Goal: Navigation & Orientation: Understand site structure

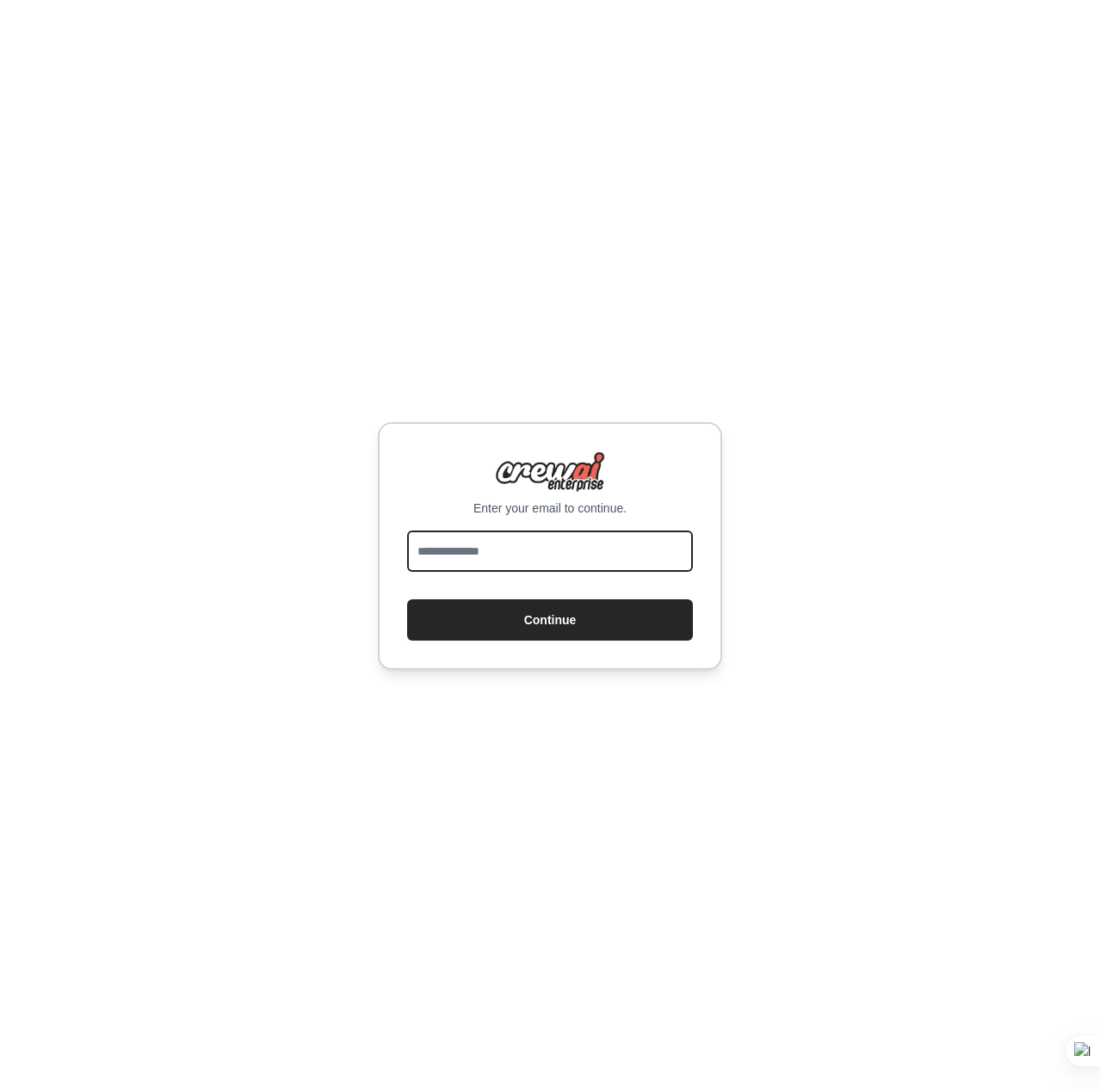
click at [524, 551] on input "email" at bounding box center [550, 551] width 286 height 41
click at [626, 561] on input "email" at bounding box center [550, 551] width 286 height 41
type input "*"
type input "**********"
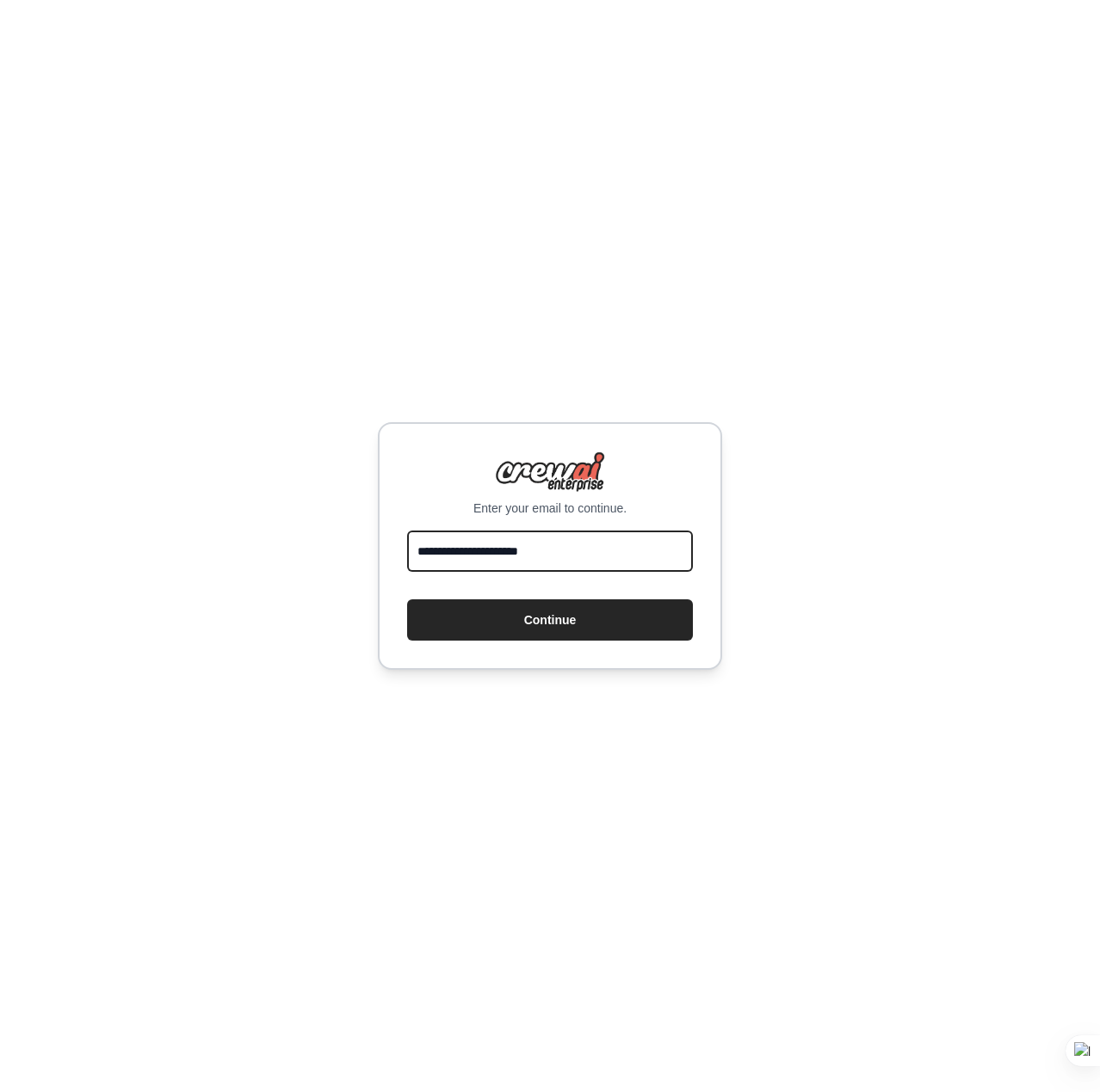
click at [407, 600] on button "Continue" at bounding box center [550, 620] width 286 height 41
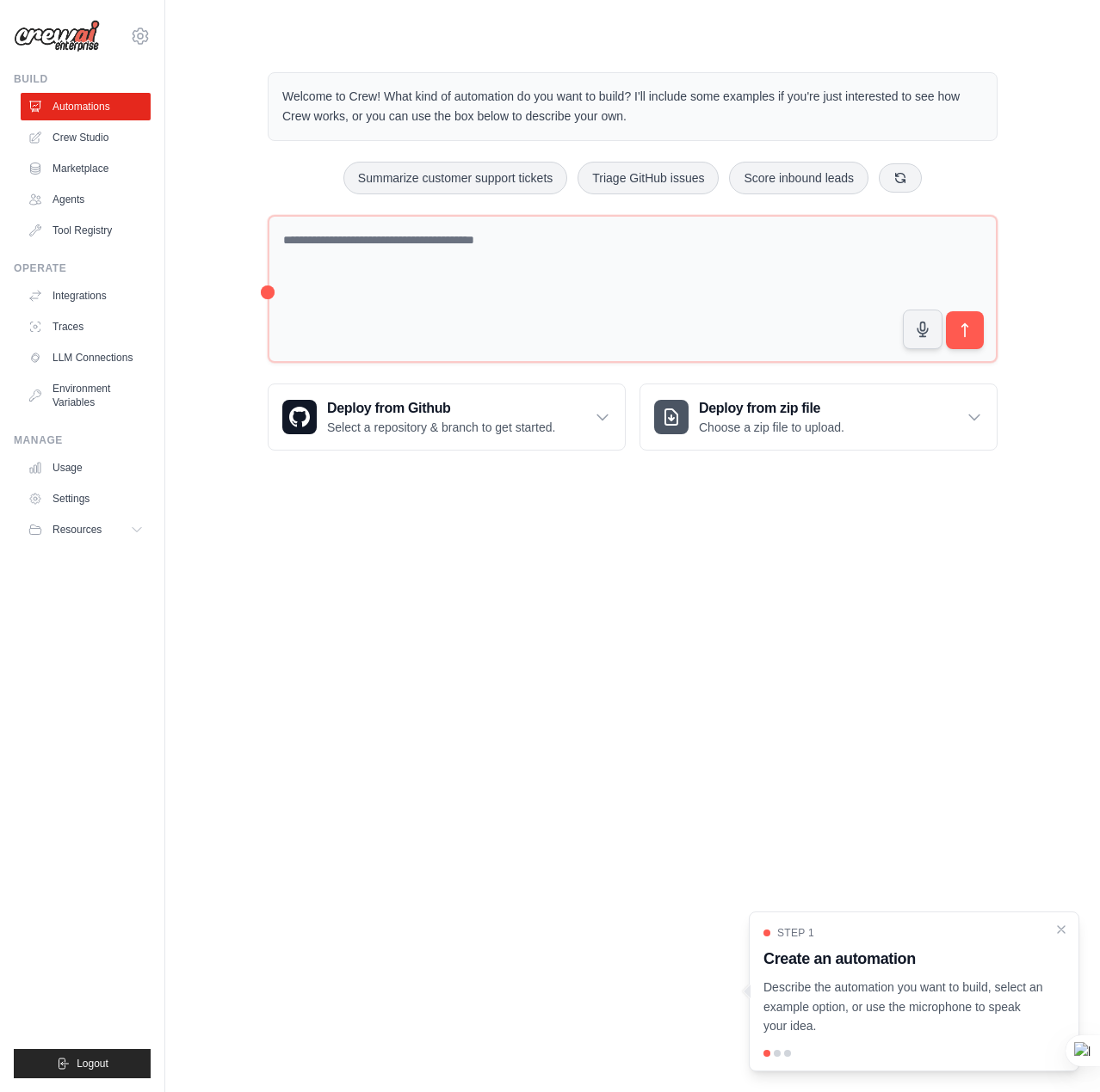
click at [303, 567] on body "ruben.serna@lunaroi.com Settings Build Automations Crew Studio" at bounding box center [550, 546] width 1100 height 1092
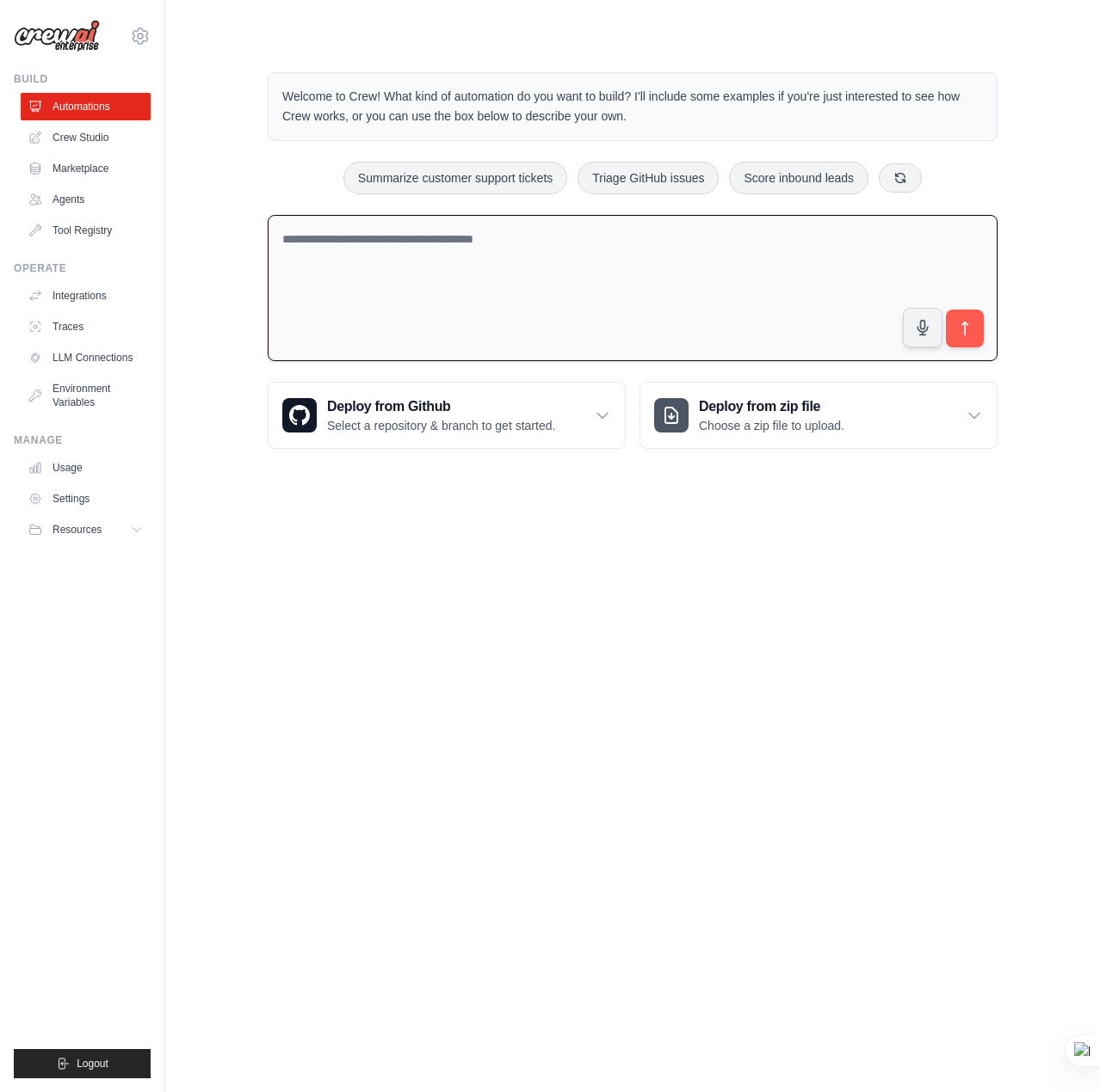
click at [422, 271] on textarea at bounding box center [632, 288] width 729 height 147
click at [421, 234] on textarea at bounding box center [632, 288] width 729 height 147
click at [541, 287] on textarea at bounding box center [632, 288] width 729 height 147
type textarea "*"
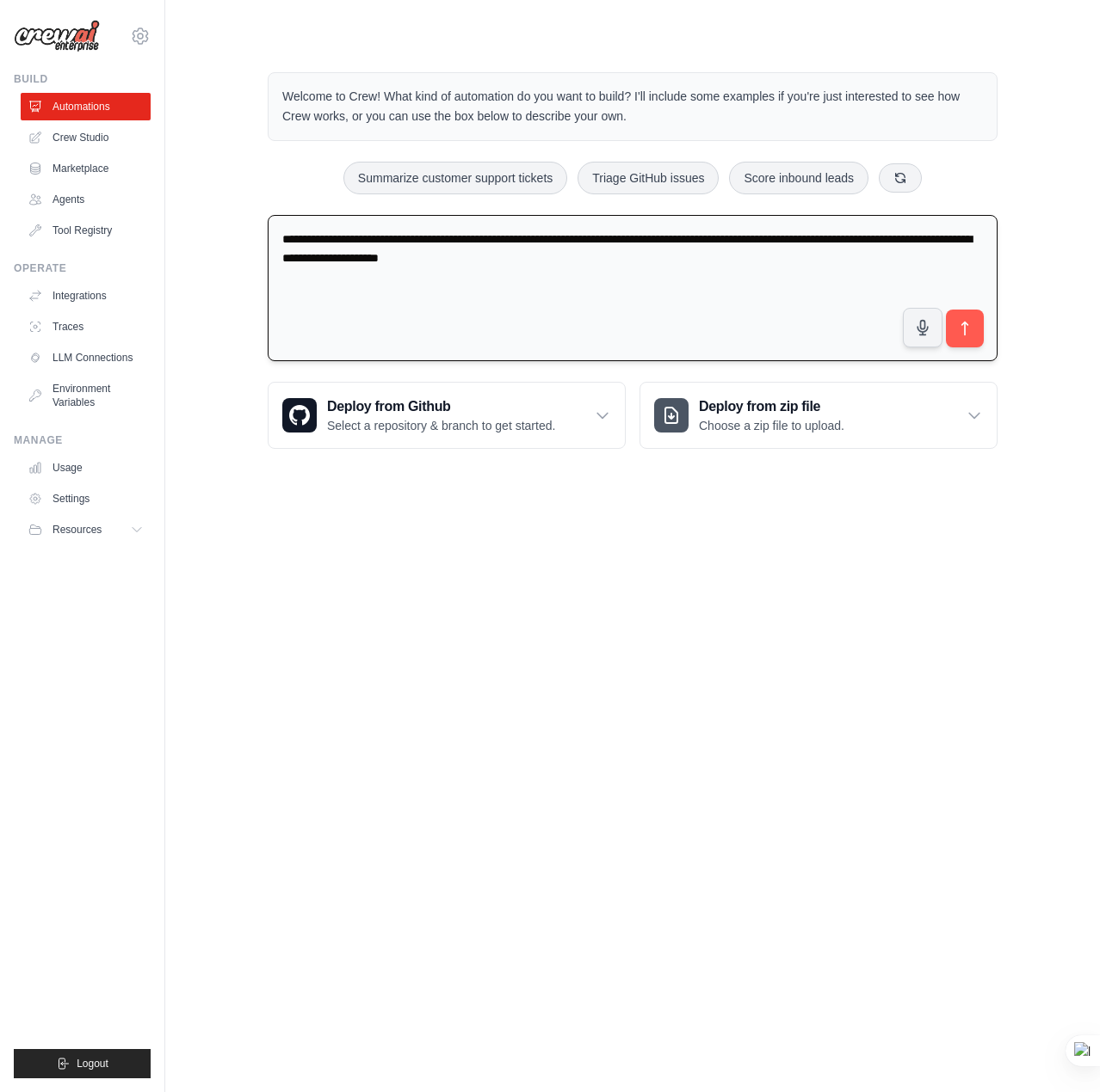
click at [852, 236] on textarea "**********" at bounding box center [632, 288] width 729 height 147
paste textarea "**********"
type textarea "**********"
click at [969, 321] on icon "submit" at bounding box center [965, 329] width 18 height 18
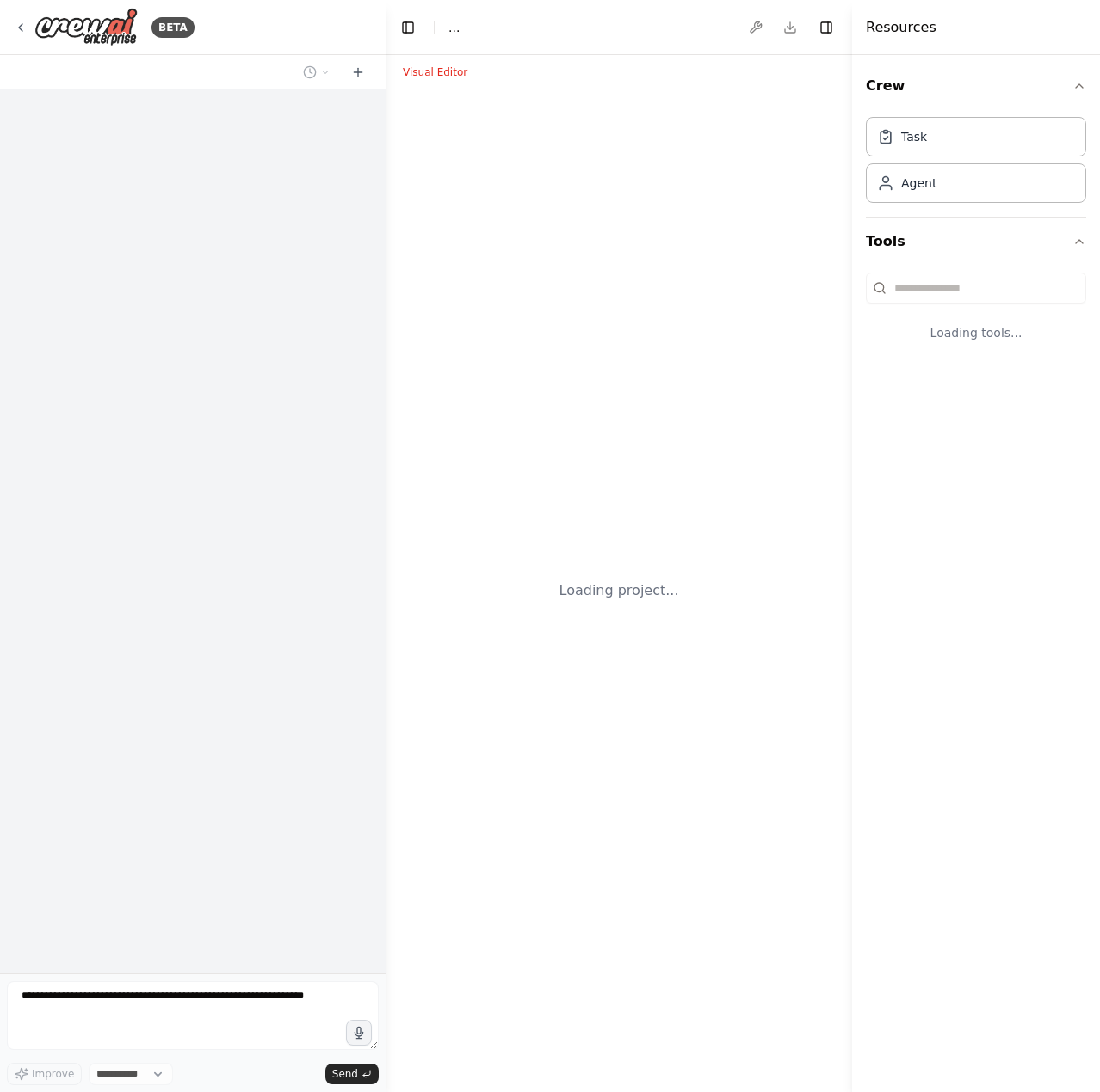
select select "****"
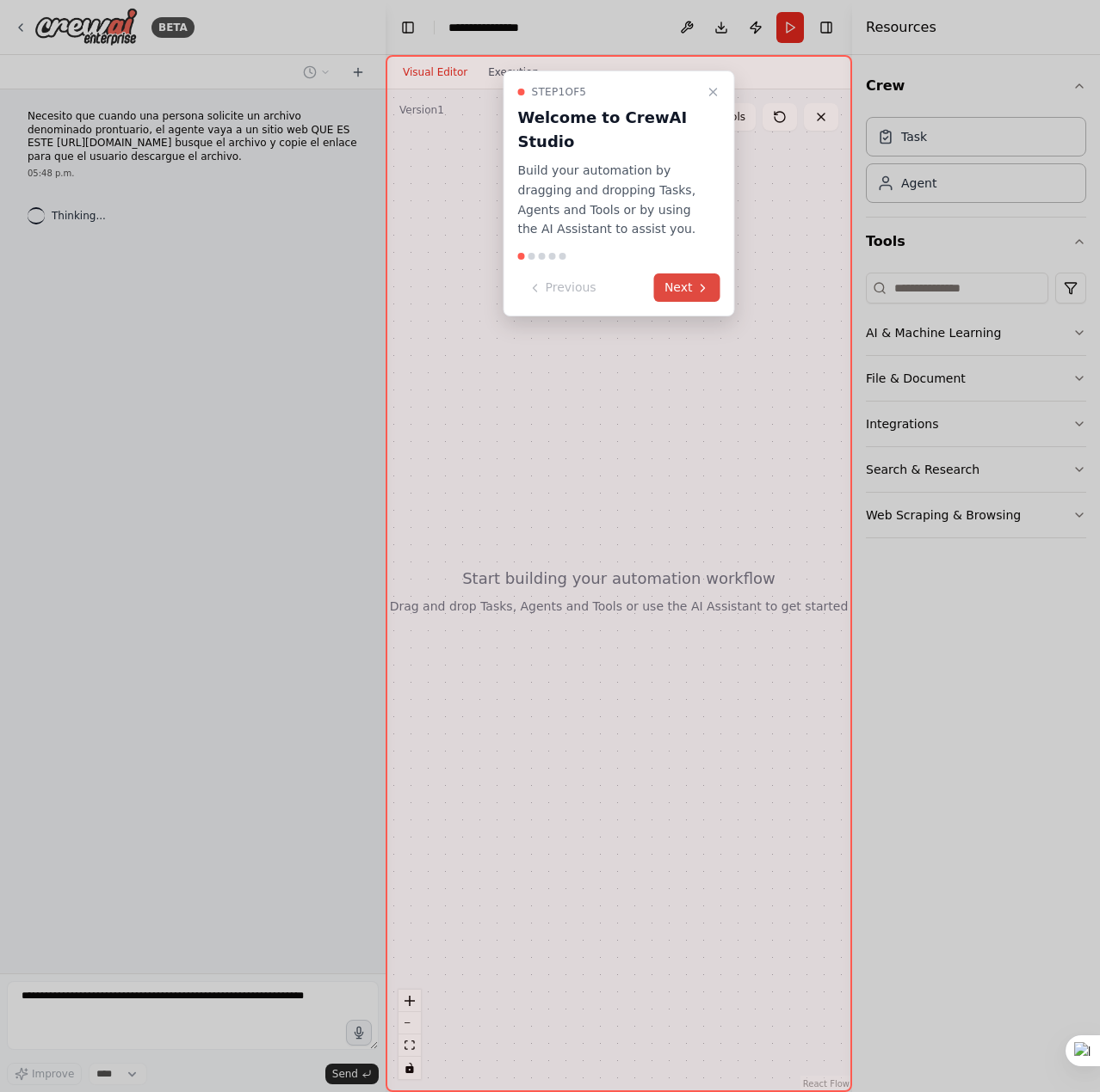
click at [696, 284] on icon at bounding box center [702, 288] width 14 height 14
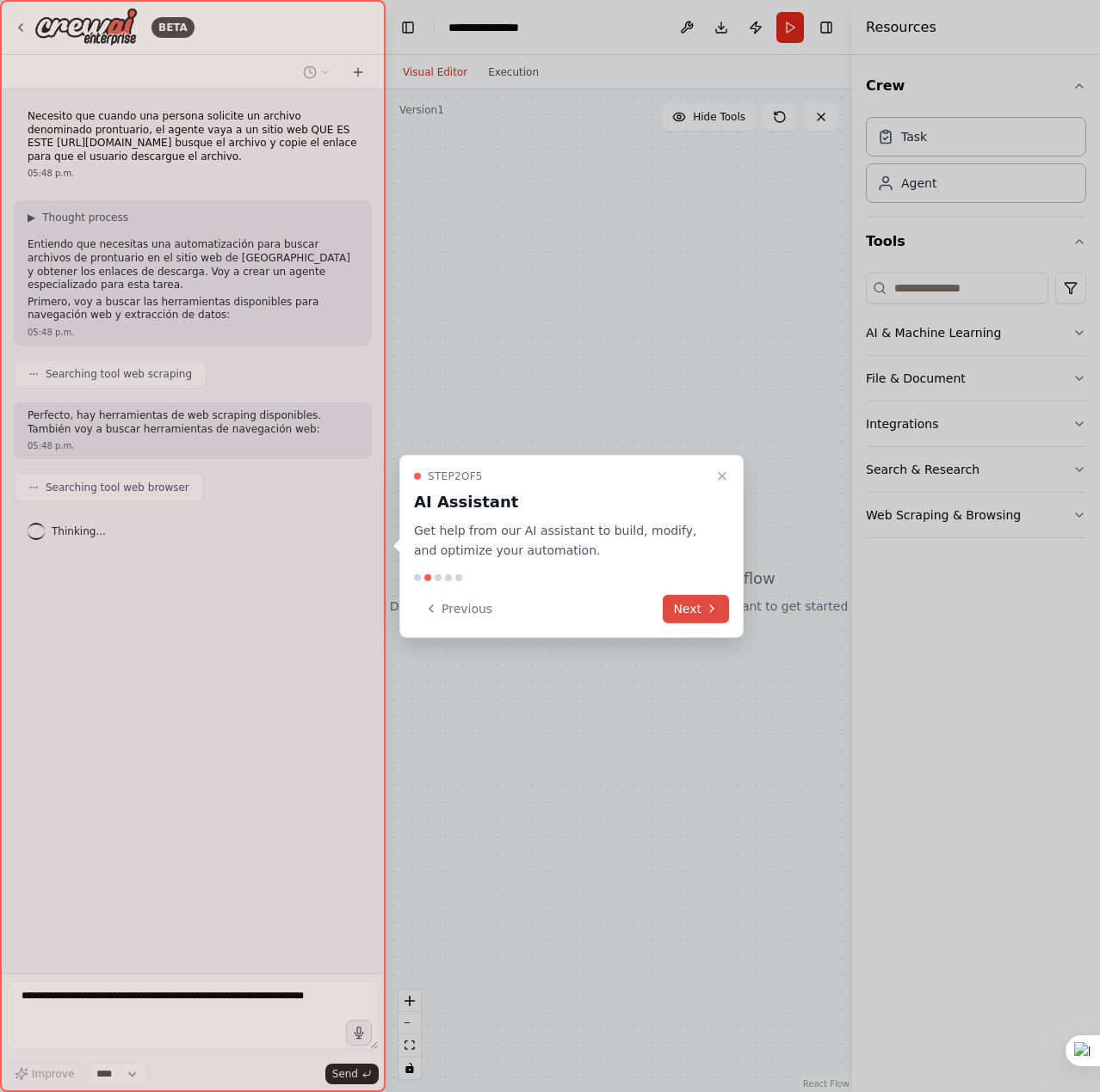
click at [694, 610] on button "Next" at bounding box center [696, 608] width 67 height 28
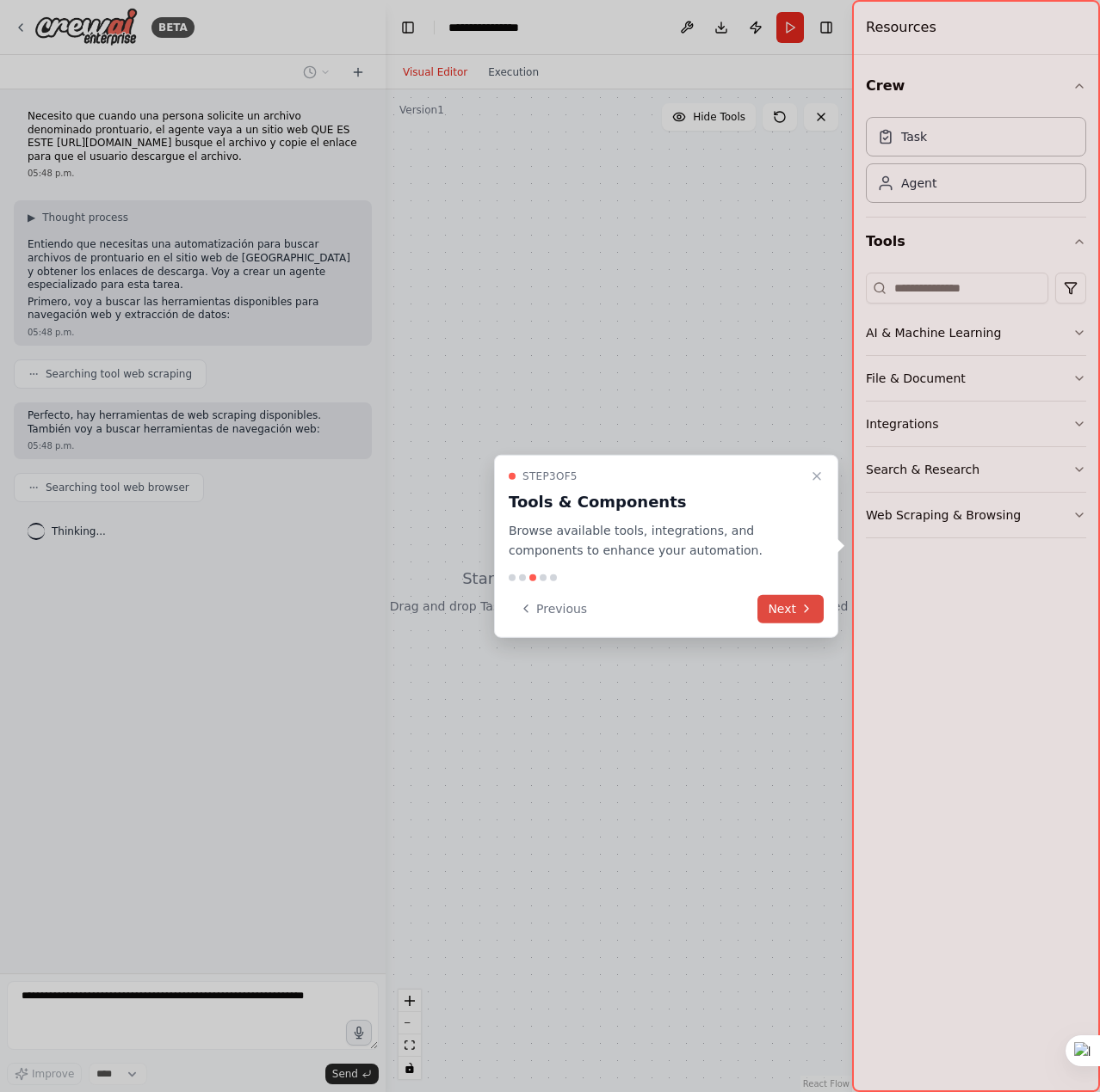
click at [793, 610] on button "Next" at bounding box center [790, 608] width 67 height 28
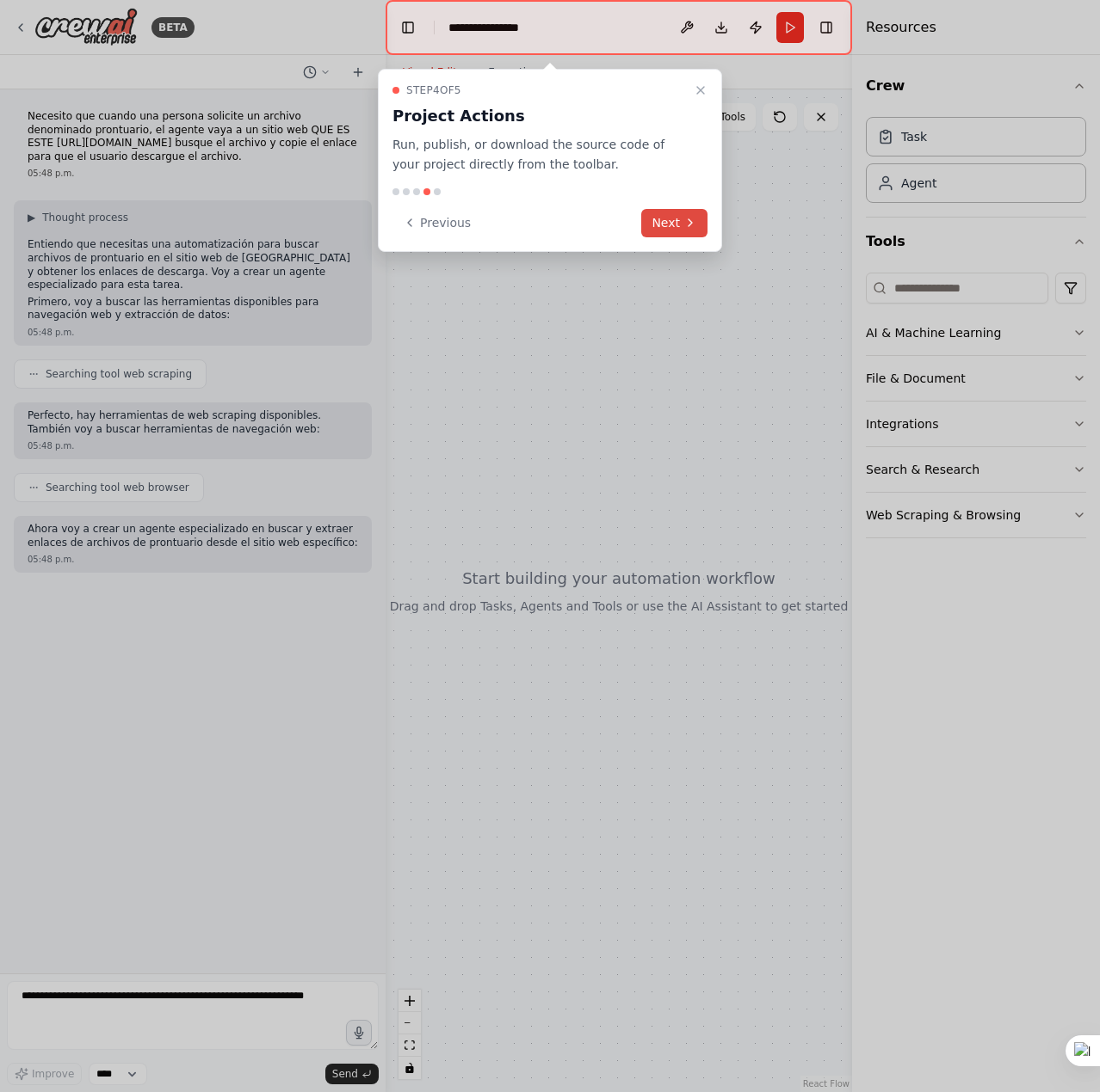
click at [693, 216] on icon at bounding box center [690, 223] width 14 height 14
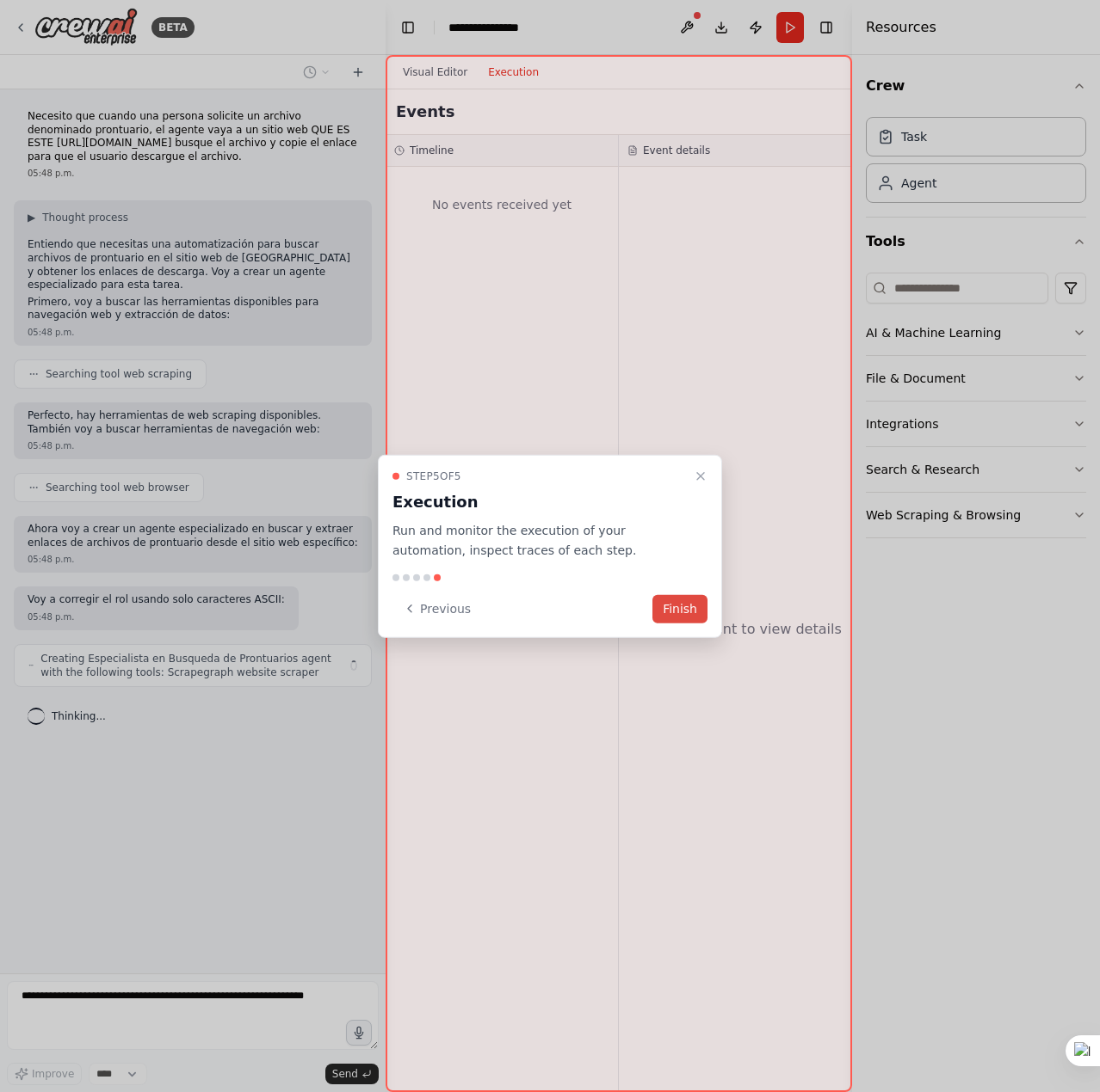
click at [686, 601] on button "Finish" at bounding box center [679, 608] width 55 height 28
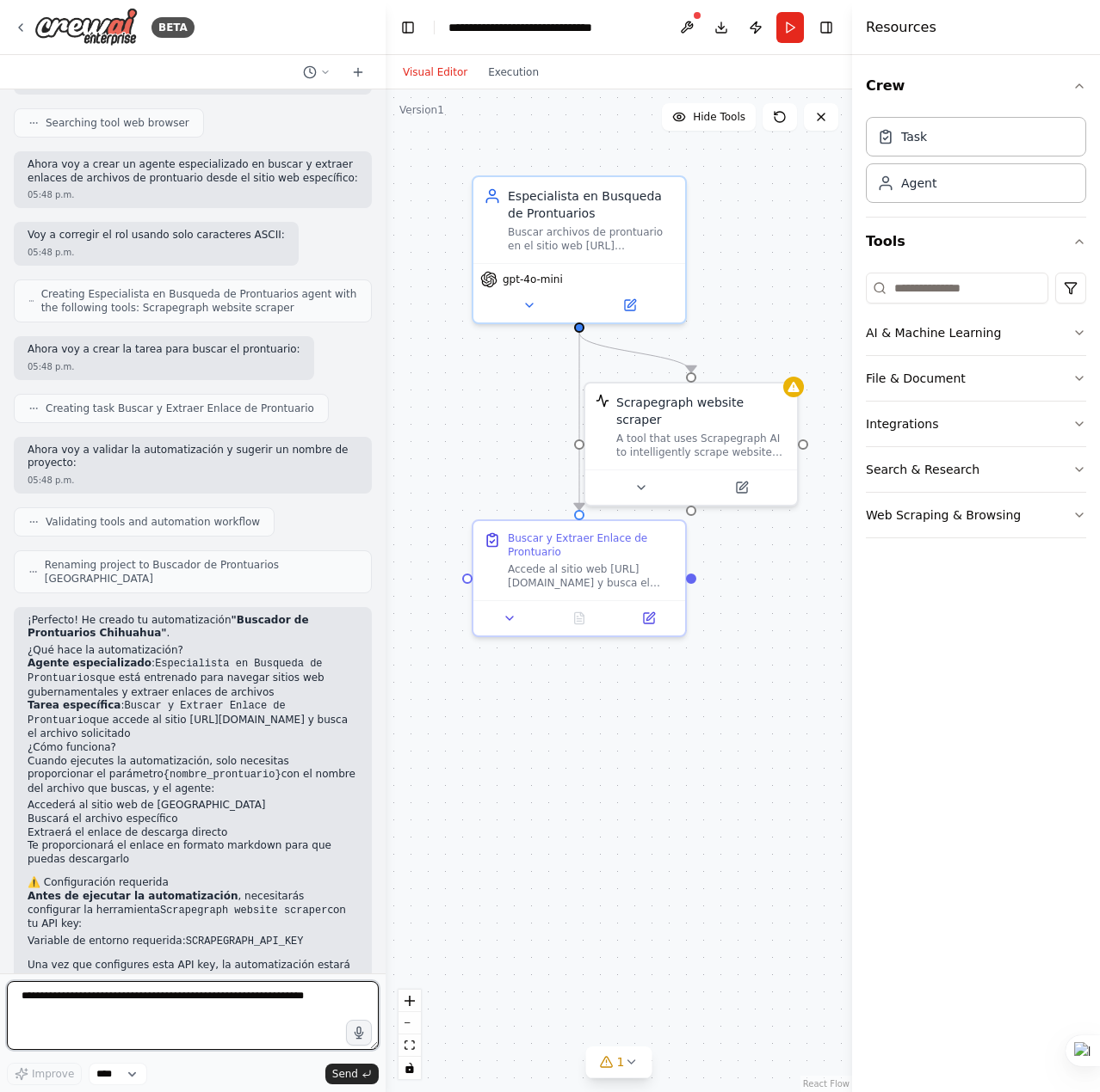
scroll to position [378, 0]
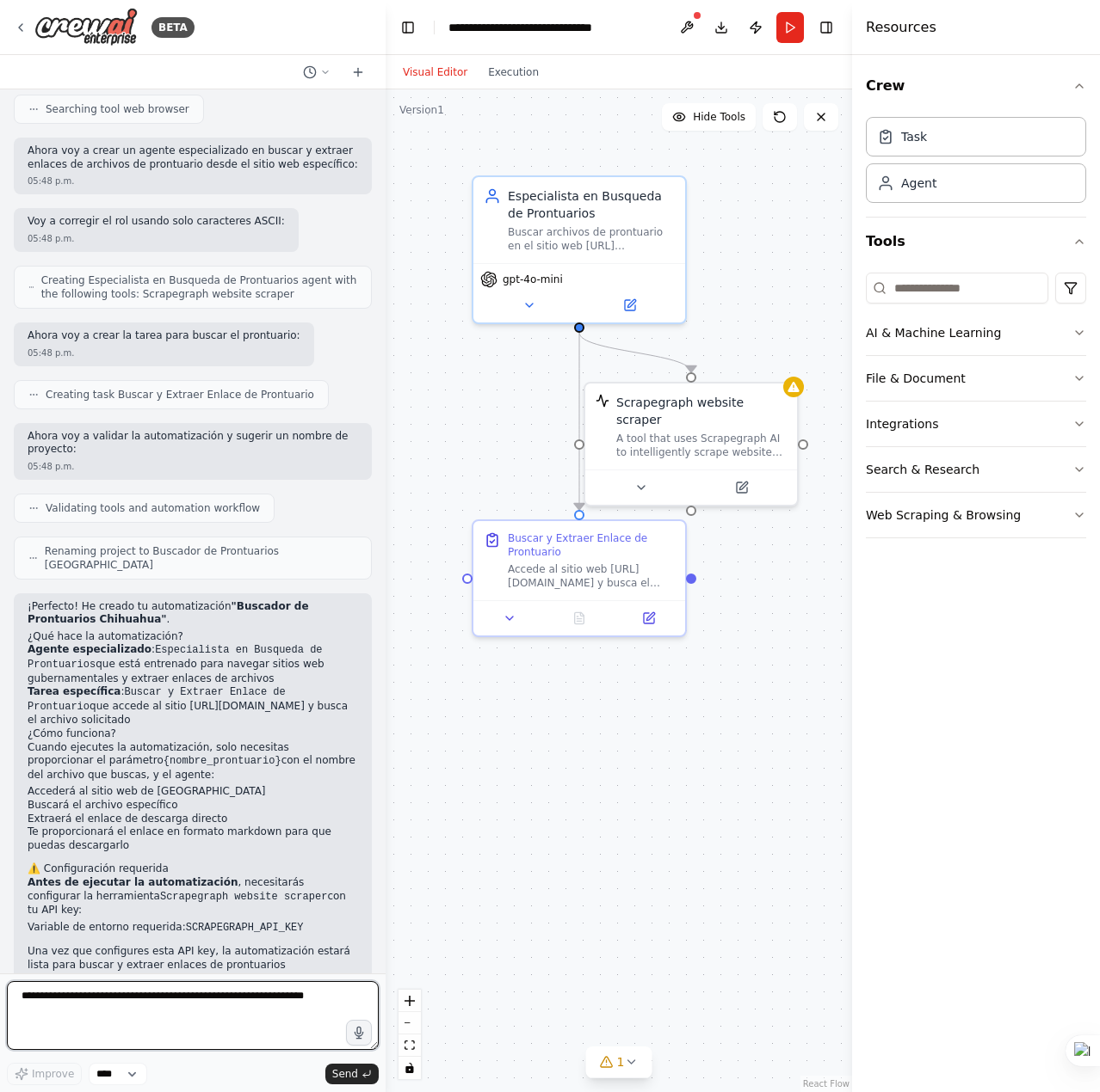
click at [257, 1000] on textarea at bounding box center [192, 1015] width 371 height 68
type textarea "**********"
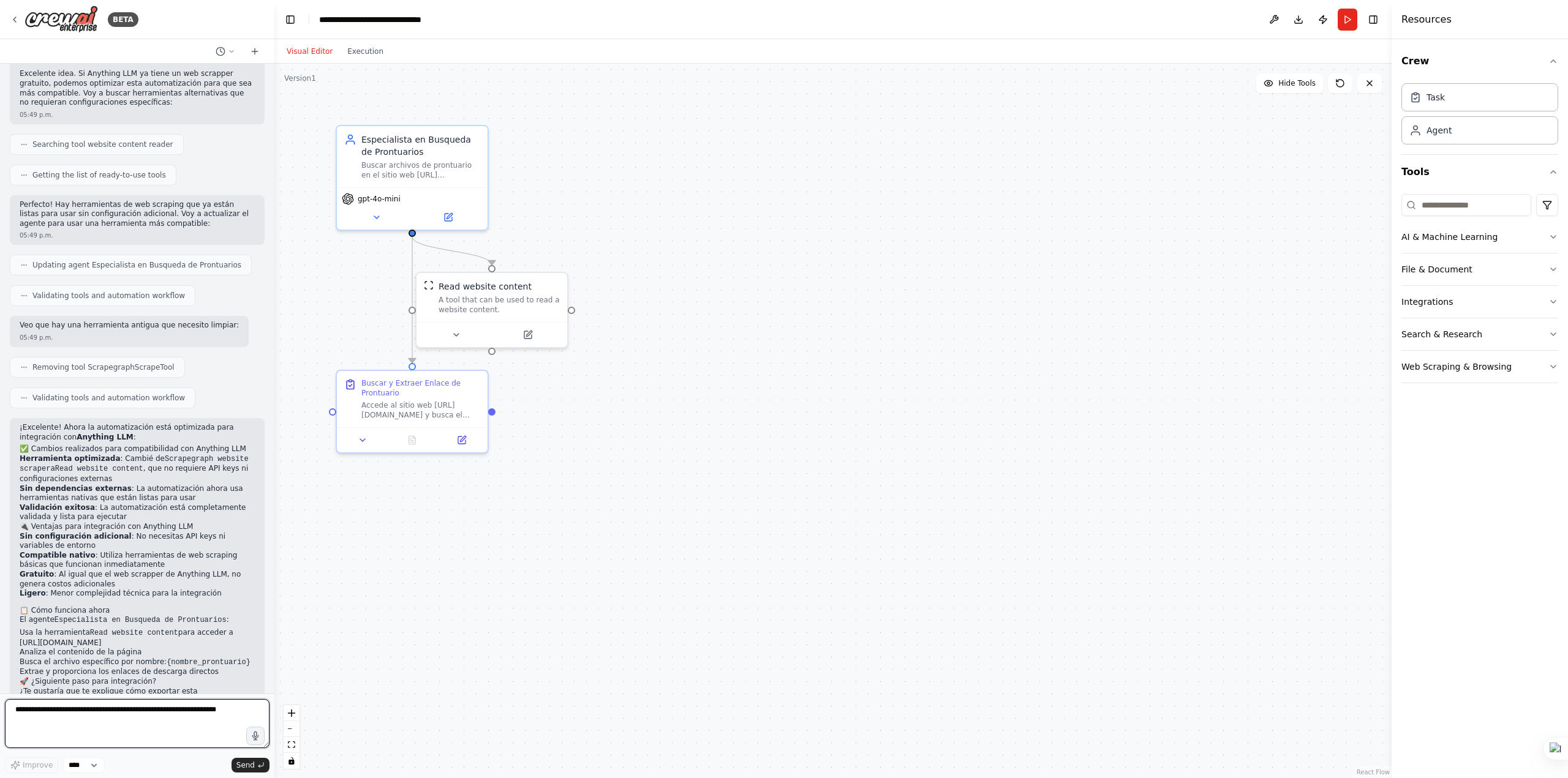
scroll to position [1015, 0]
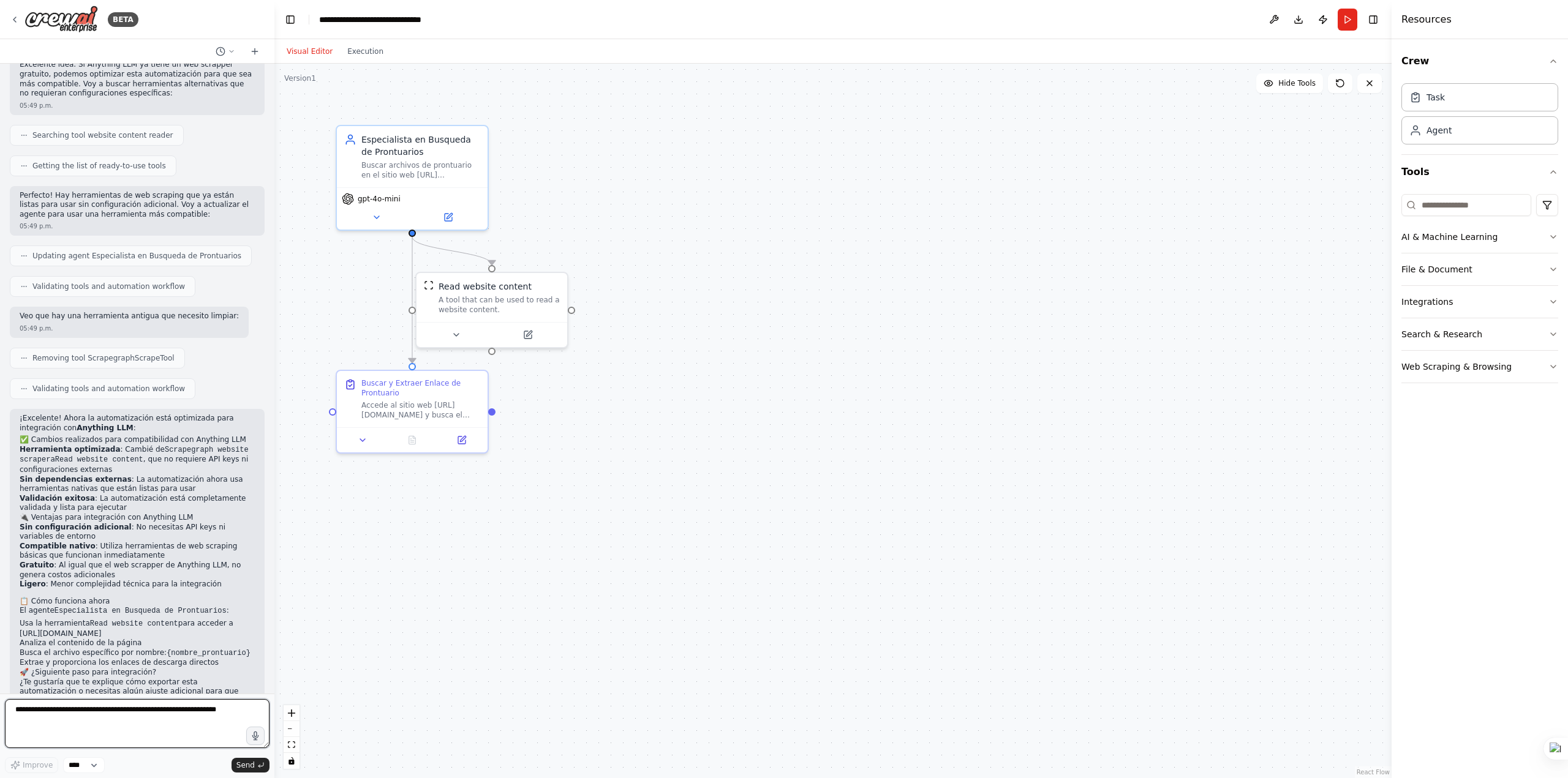
click at [168, 704] on textarea at bounding box center [137, 723] width 264 height 49
click at [130, 709] on textarea at bounding box center [137, 723] width 264 height 49
type textarea "**********"
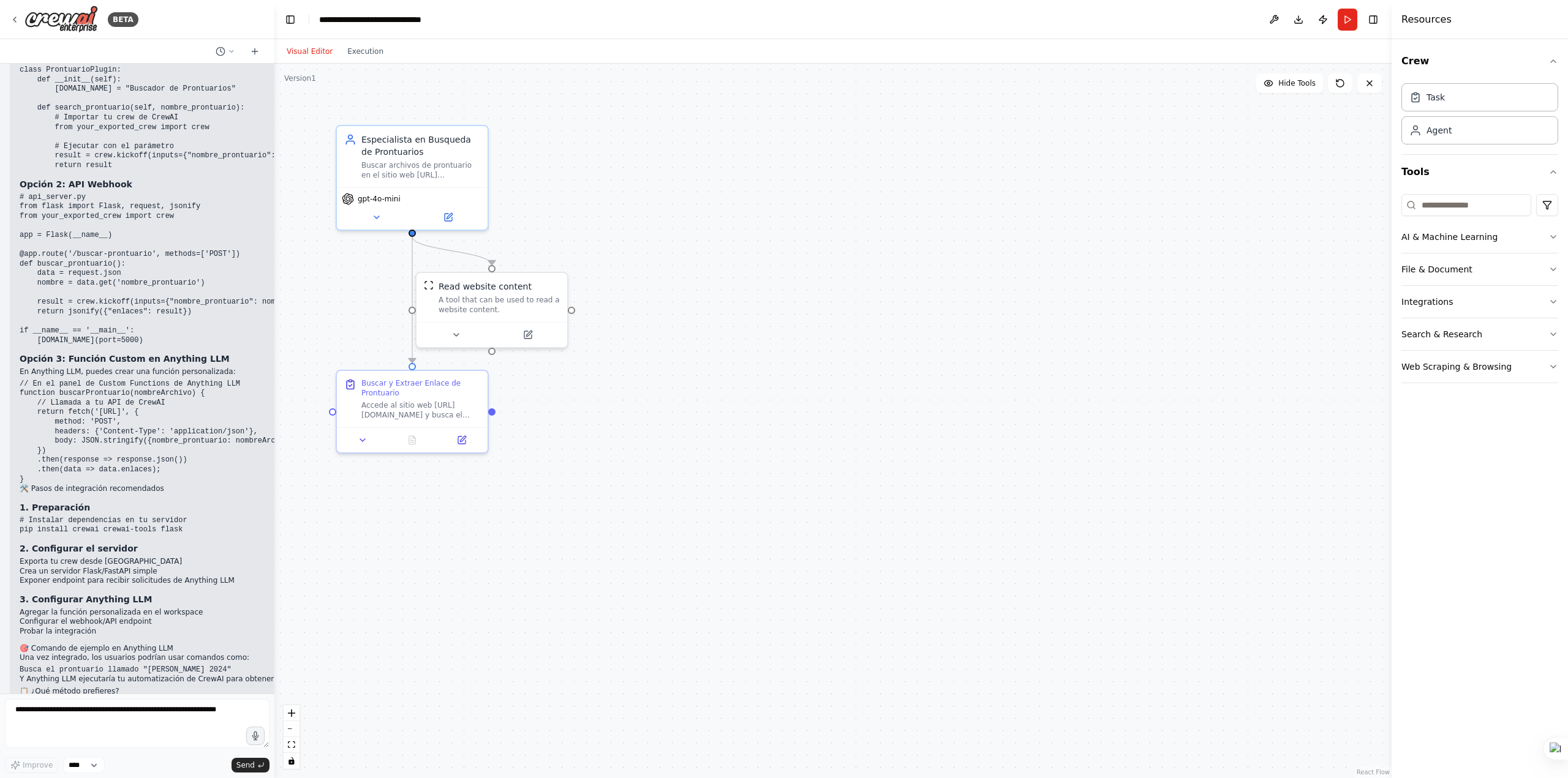
scroll to position [2158, 0]
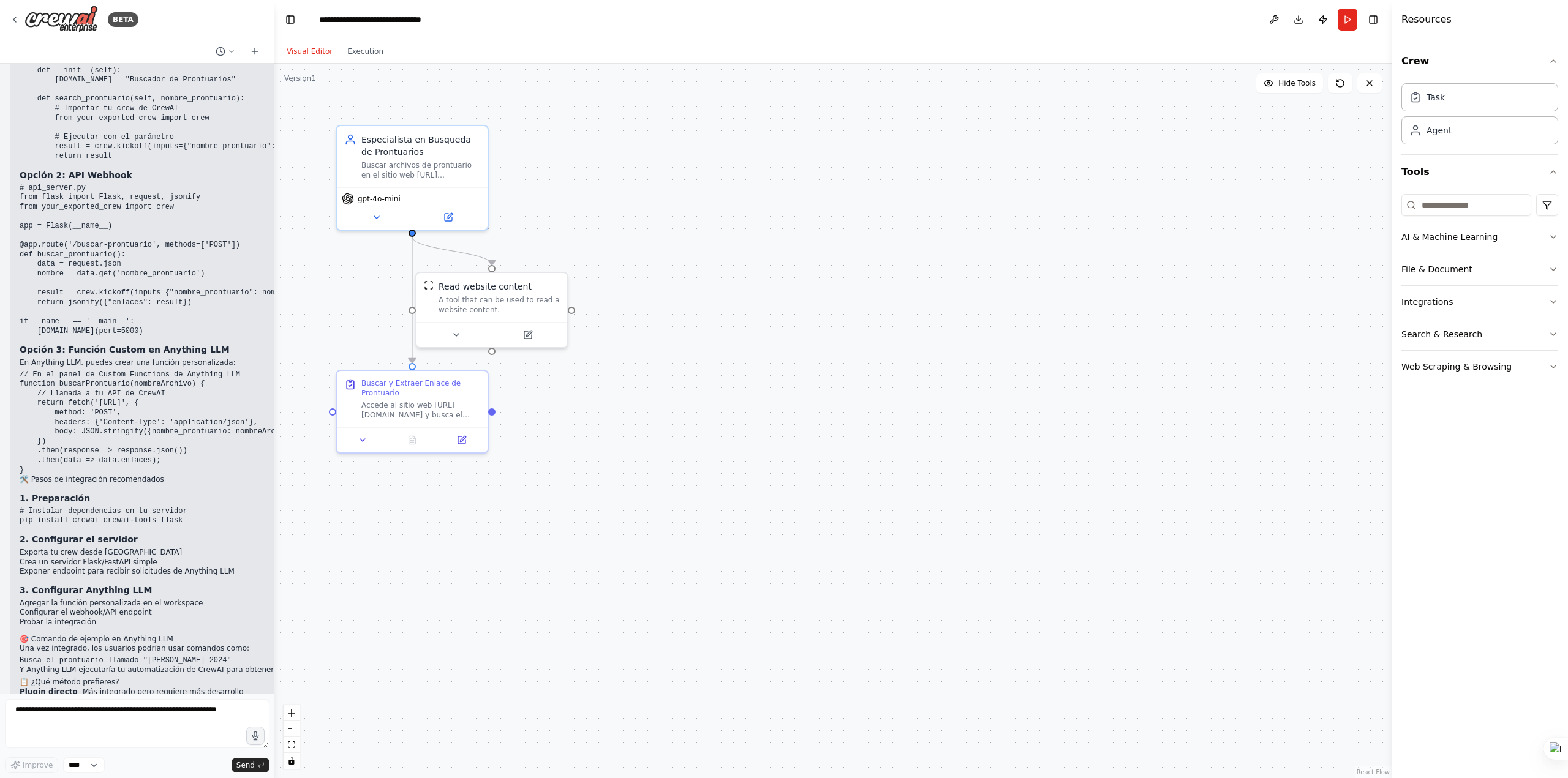
click at [95, 233] on code "# api_server.py from flask import Flask, request, jsonify from your_exported_cr…" at bounding box center [159, 260] width 278 height 152
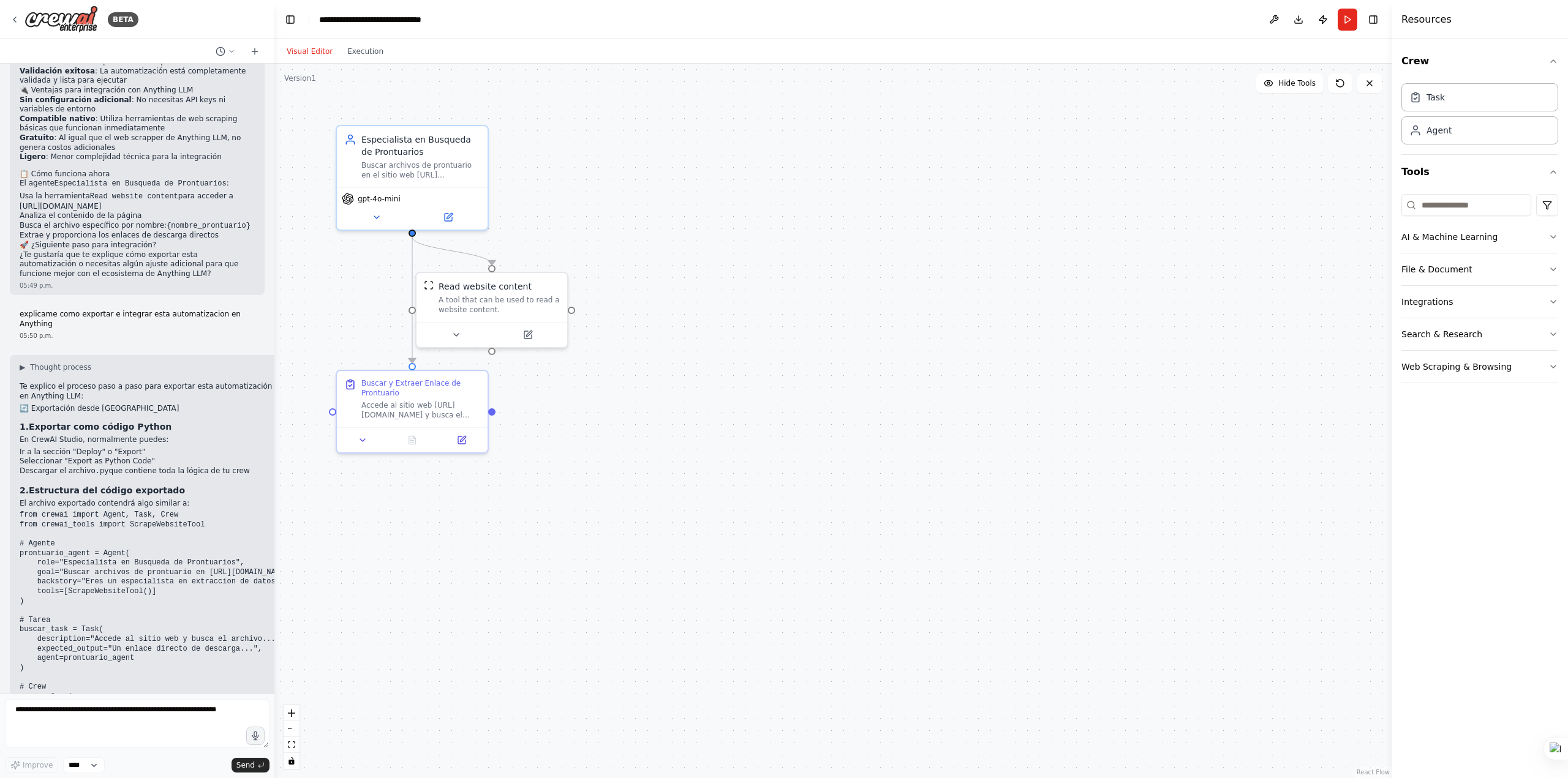
scroll to position [1422, 0]
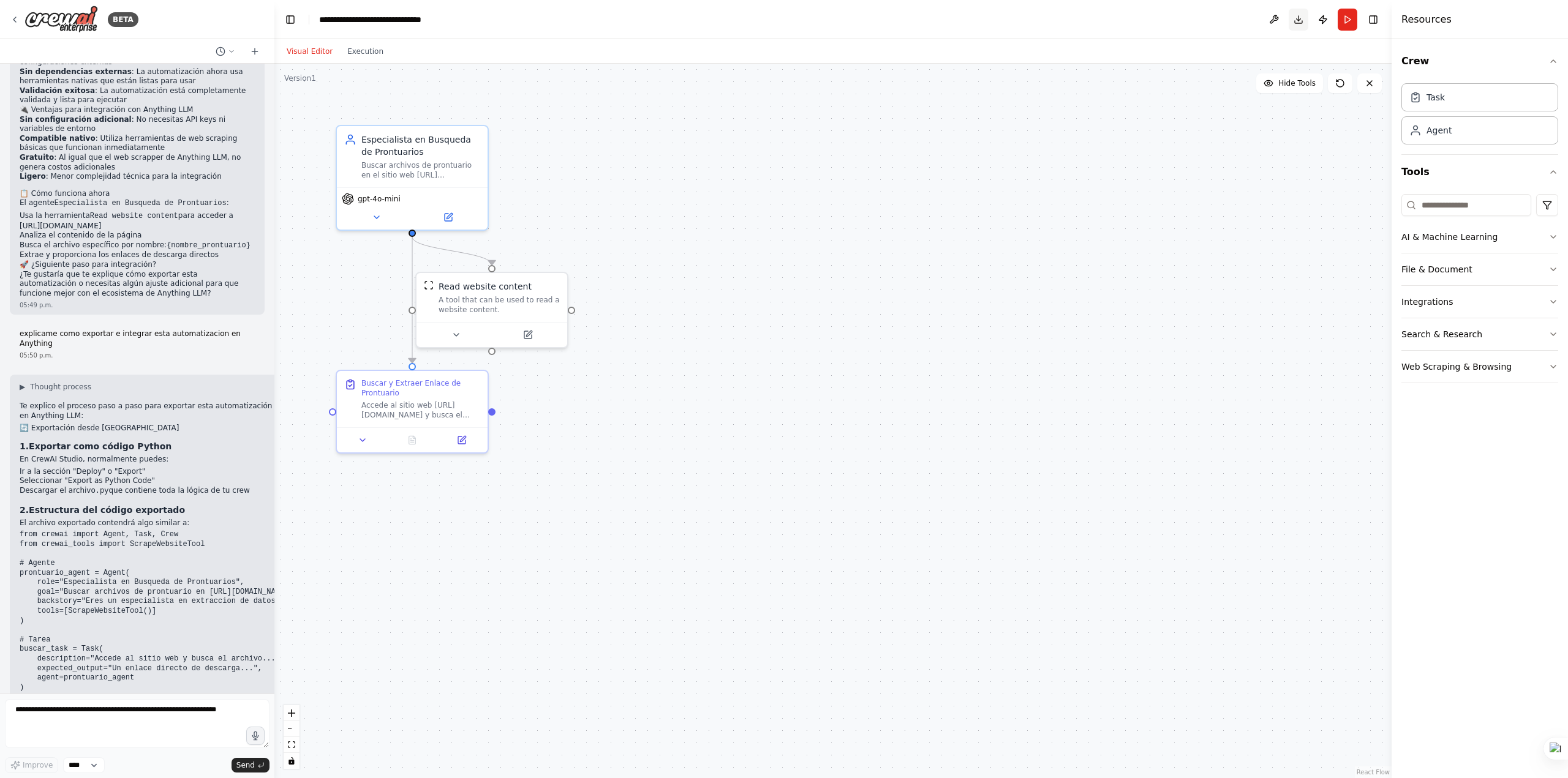
click at [782, 18] on button "Download" at bounding box center [1298, 19] width 20 height 22
click at [636, 621] on div ".deletable-edge-delete-btn { width: 20px; height: 20px; border: 0px solid #ffff…" at bounding box center [832, 421] width 1117 height 715
click at [782, 135] on div "Agent" at bounding box center [1479, 130] width 157 height 28
click at [782, 293] on button "Integrations" at bounding box center [1479, 301] width 157 height 32
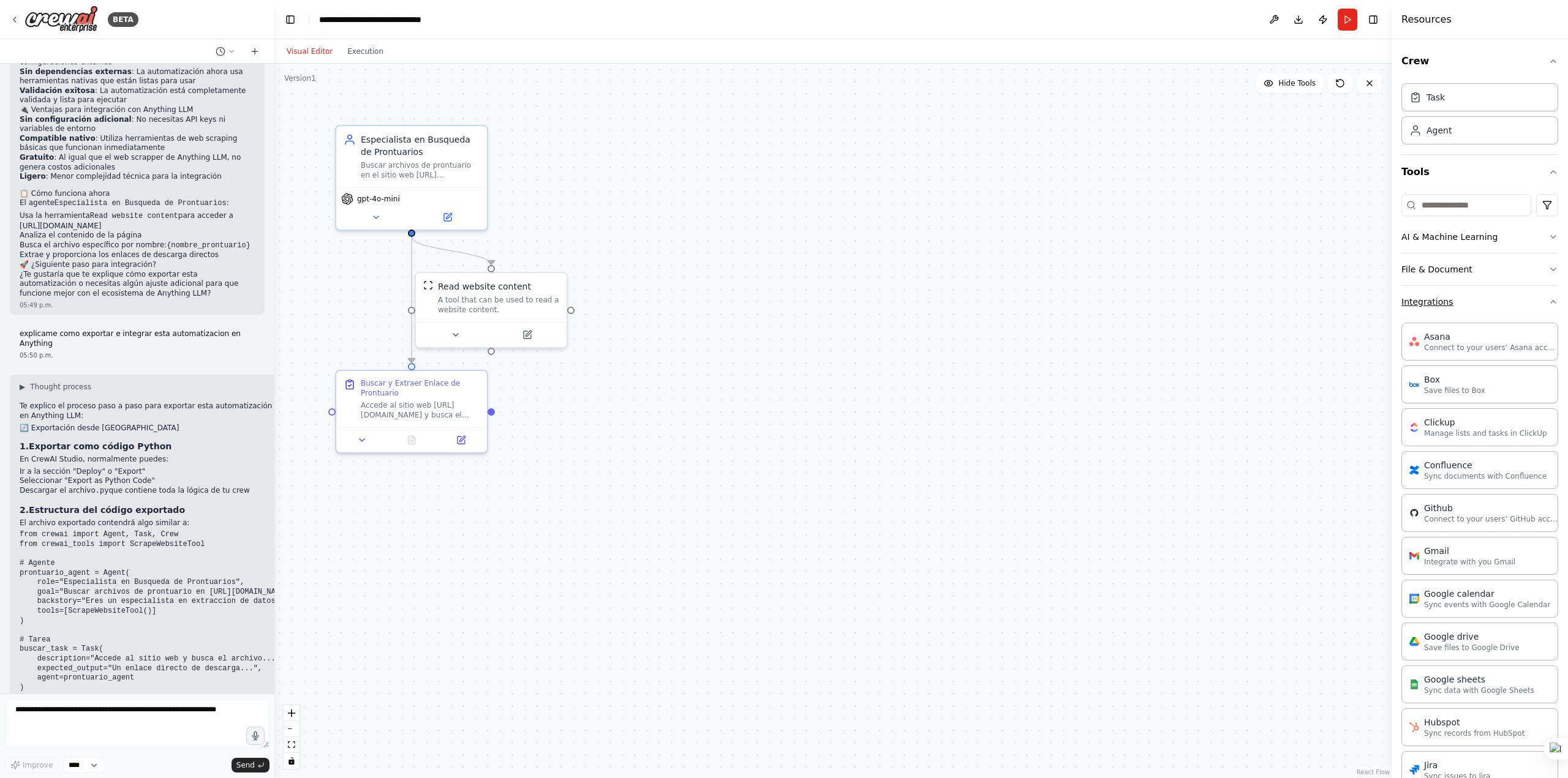
click at [782, 293] on button "Integrations" at bounding box center [1479, 301] width 157 height 32
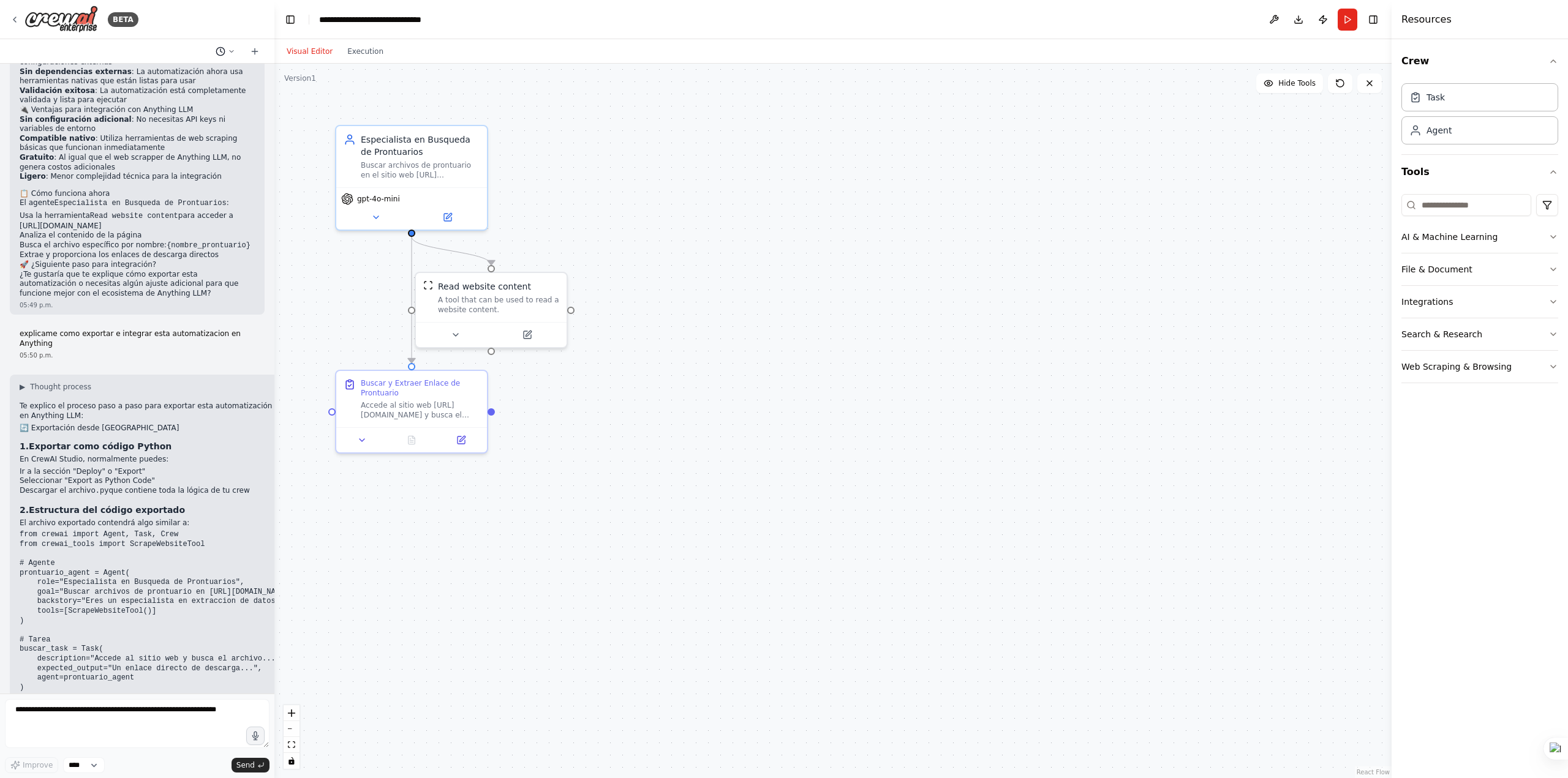
click at [232, 49] on icon at bounding box center [231, 52] width 8 height 8
click at [782, 124] on div ".deletable-edge-delete-btn { width: 20px; height: 20px; border: 0px solid #ffff…" at bounding box center [832, 421] width 1117 height 715
click at [782, 16] on button at bounding box center [1274, 19] width 20 height 22
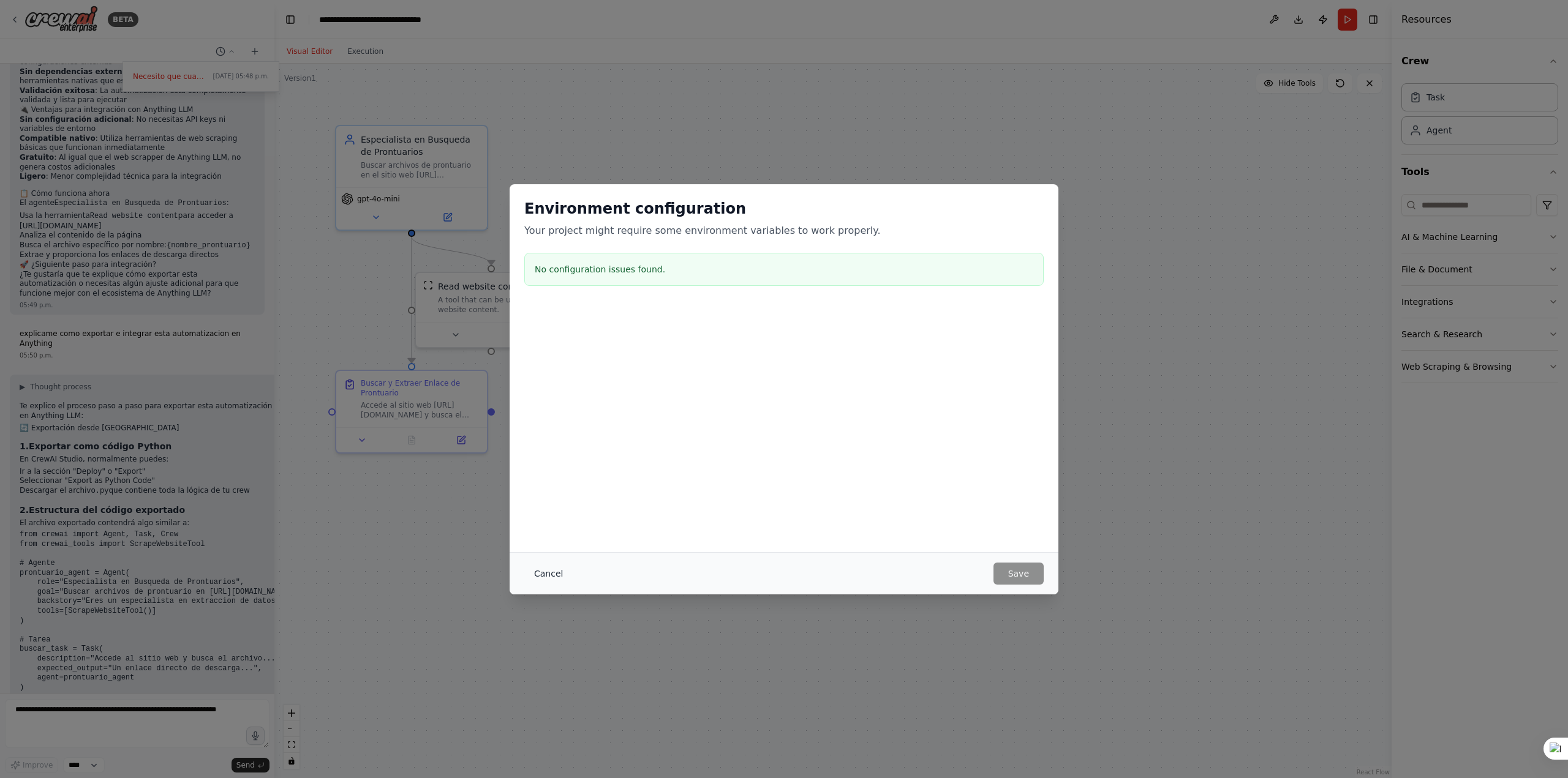
click at [535, 576] on button "Cancel" at bounding box center [548, 573] width 48 height 22
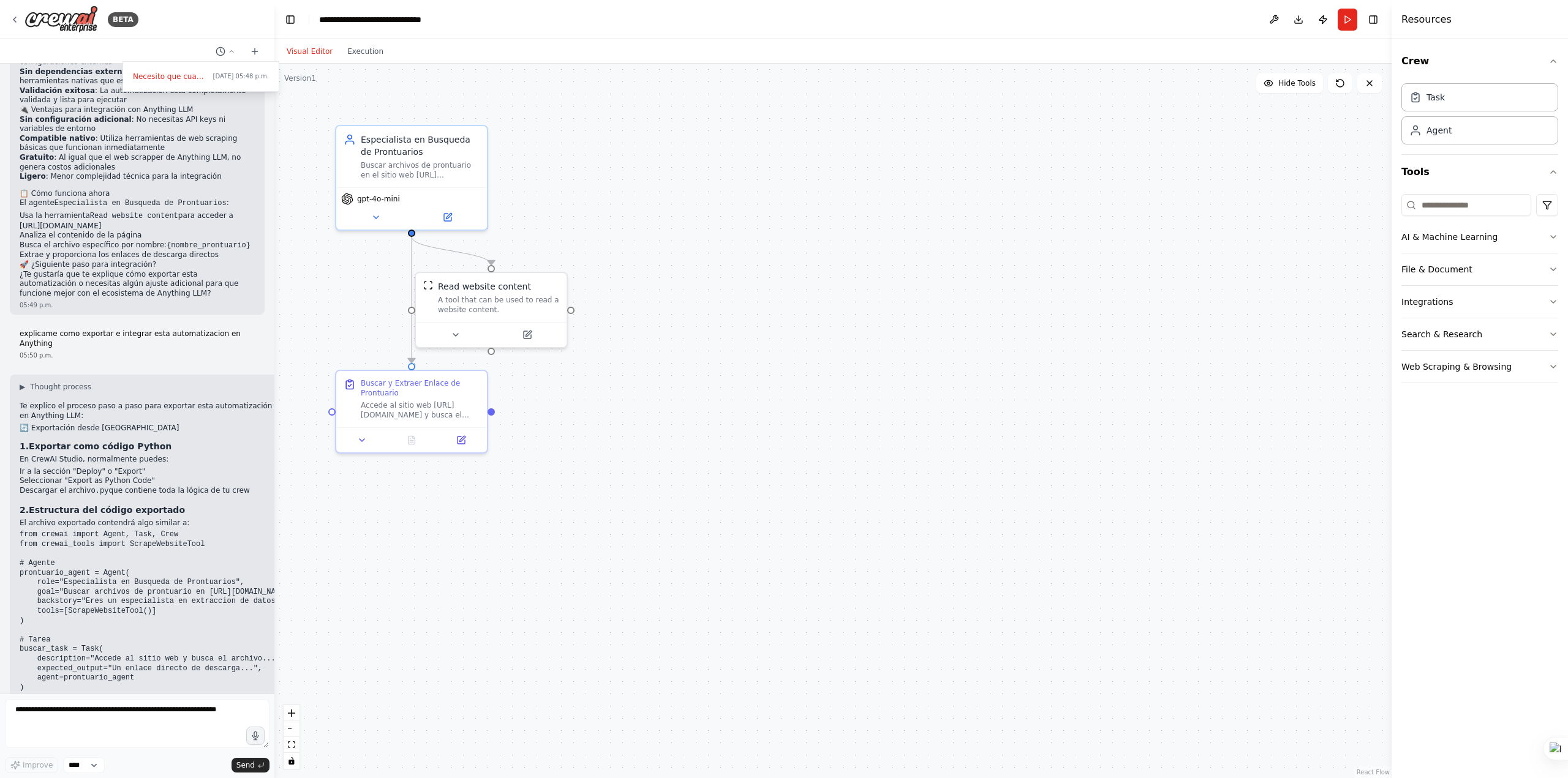
click at [144, 580] on div at bounding box center [137, 389] width 274 height 778
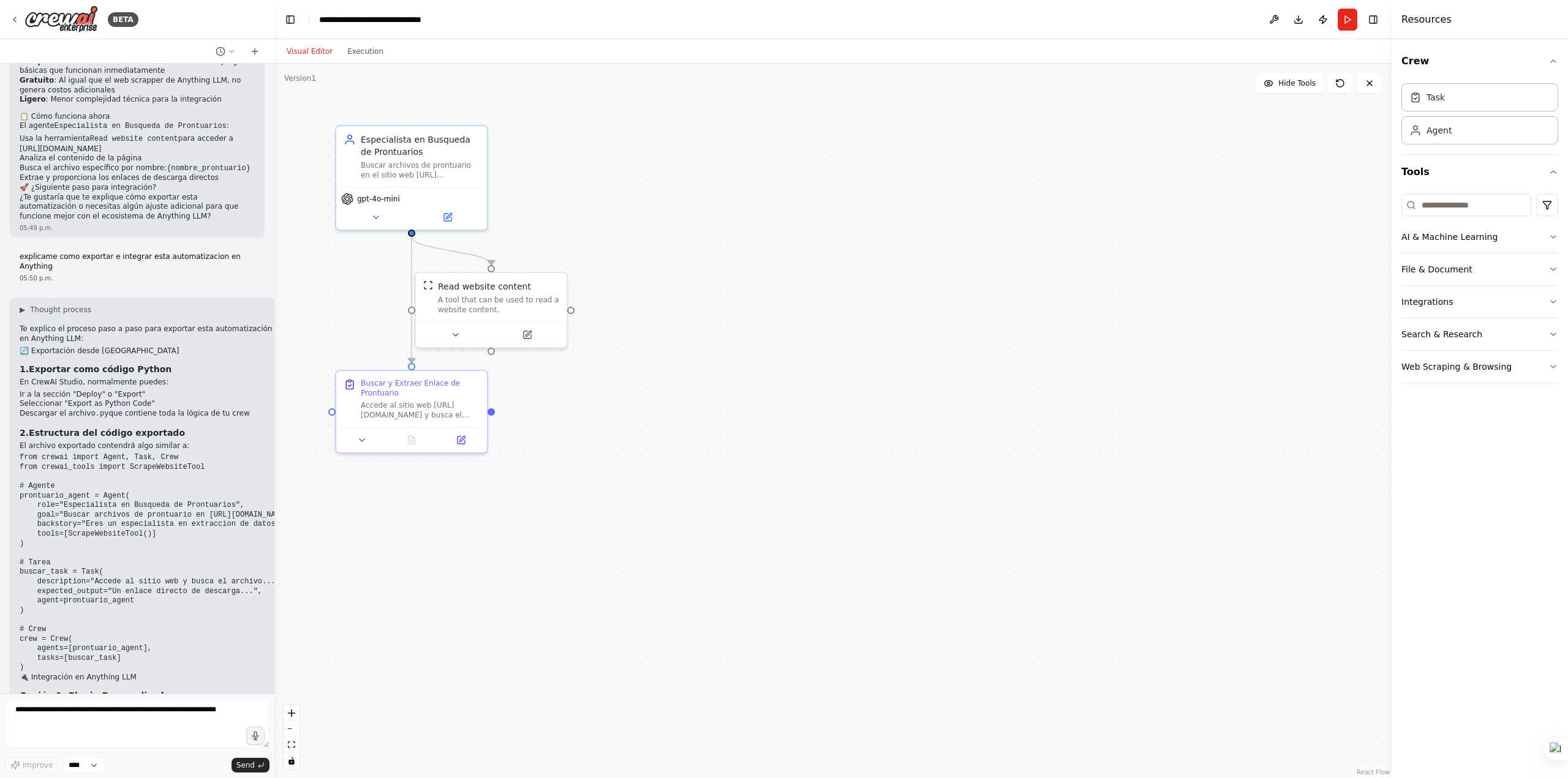
scroll to position [1606, 0]
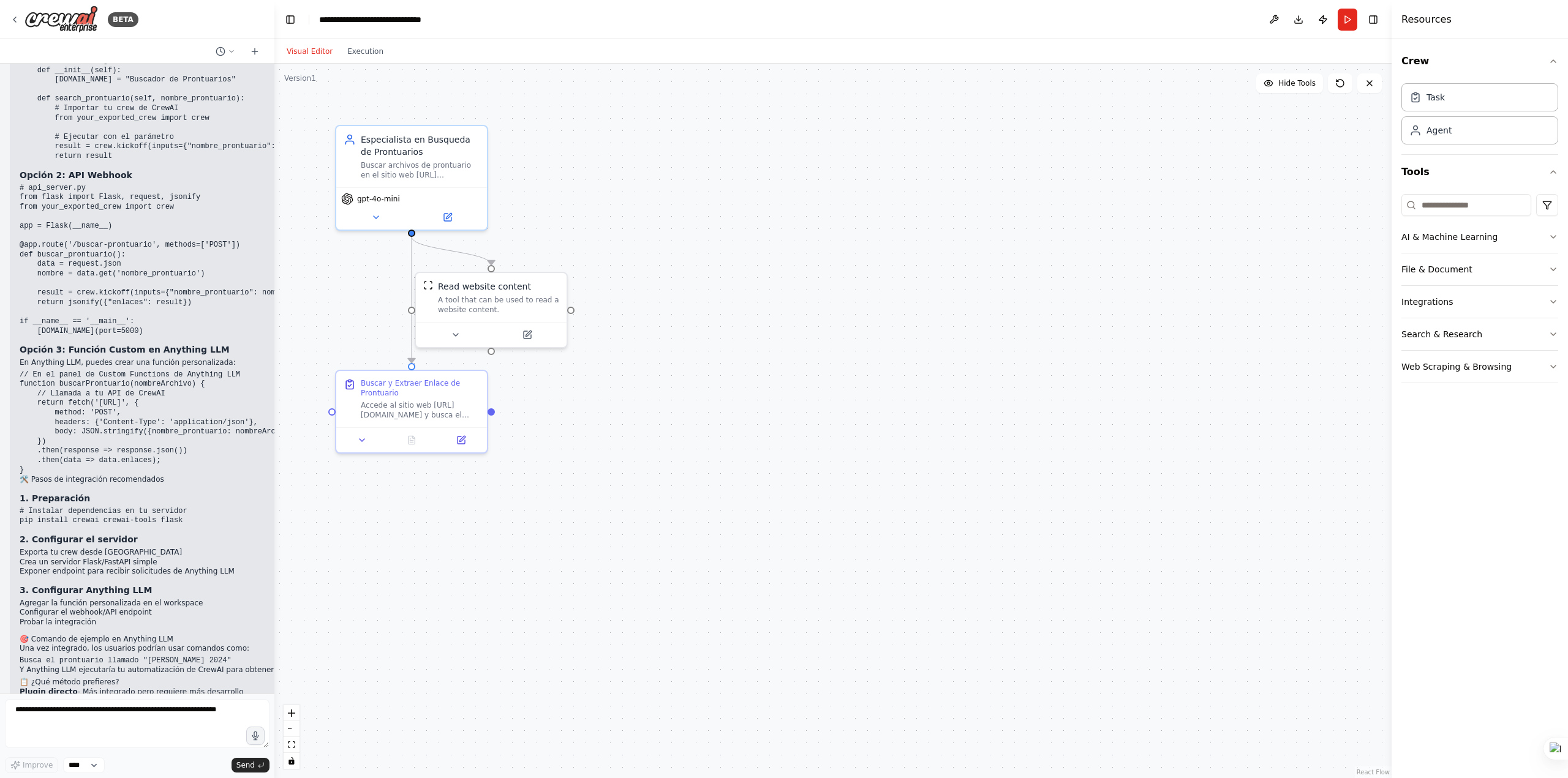
drag, startPoint x: 1467, startPoint y: 505, endPoint x: 931, endPoint y: 146, distance: 645.1
click at [1467, 505] on div "Crew Task Agent Tools AI & Machine Learning File & Document Integrations Search…" at bounding box center [1479, 409] width 177 height 739
click at [59, 567] on li "Exponer endpoint para recibir solicitudes de Anything LLM" at bounding box center [192, 572] width 344 height 10
click at [178, 534] on h3 "2. Configurar el servidor" at bounding box center [192, 540] width 344 height 12
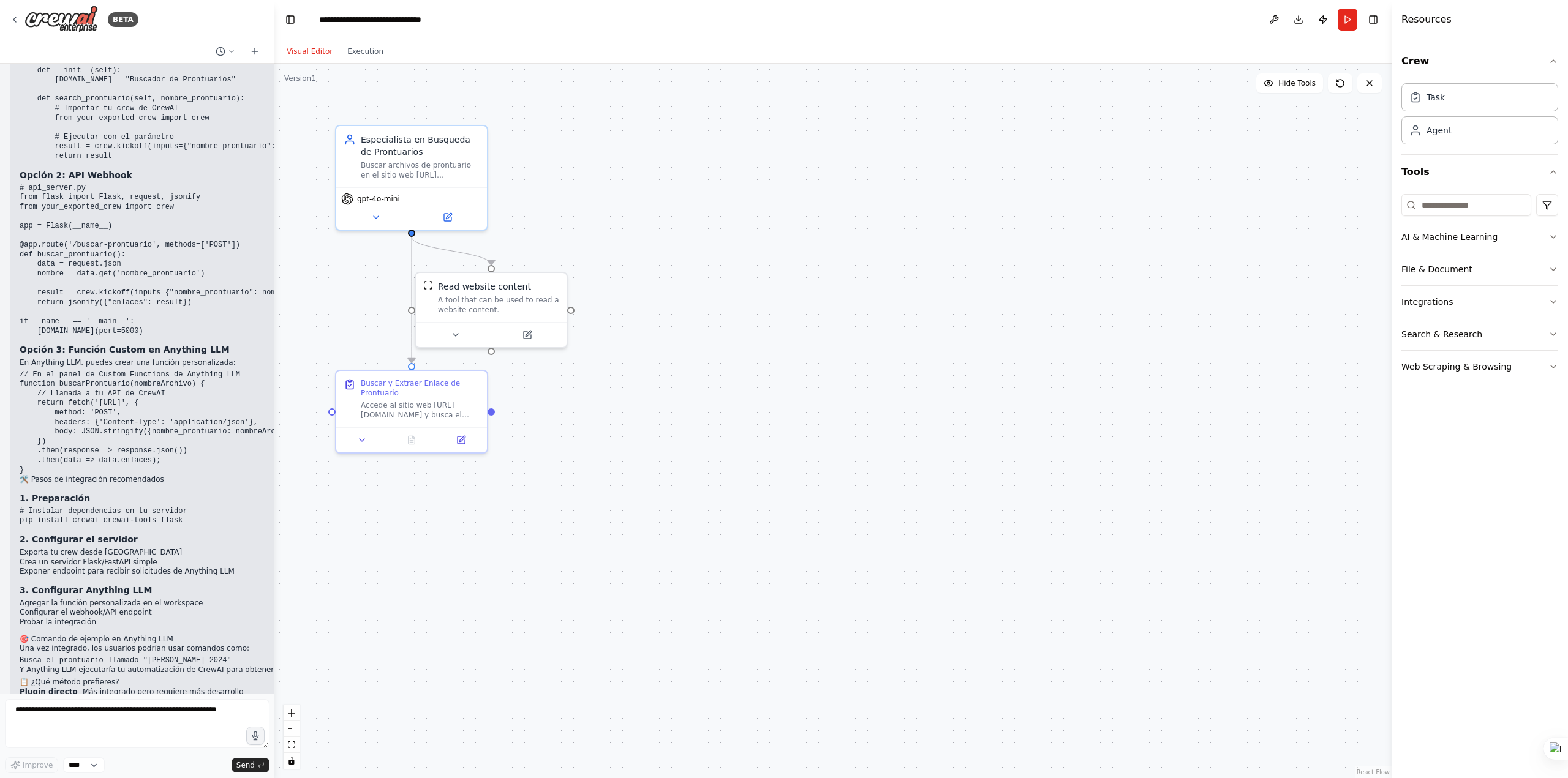
click at [107, 608] on li "Configurar el webhook/API endpoint" at bounding box center [192, 613] width 344 height 10
click at [103, 618] on li "Probar la integración" at bounding box center [192, 623] width 344 height 10
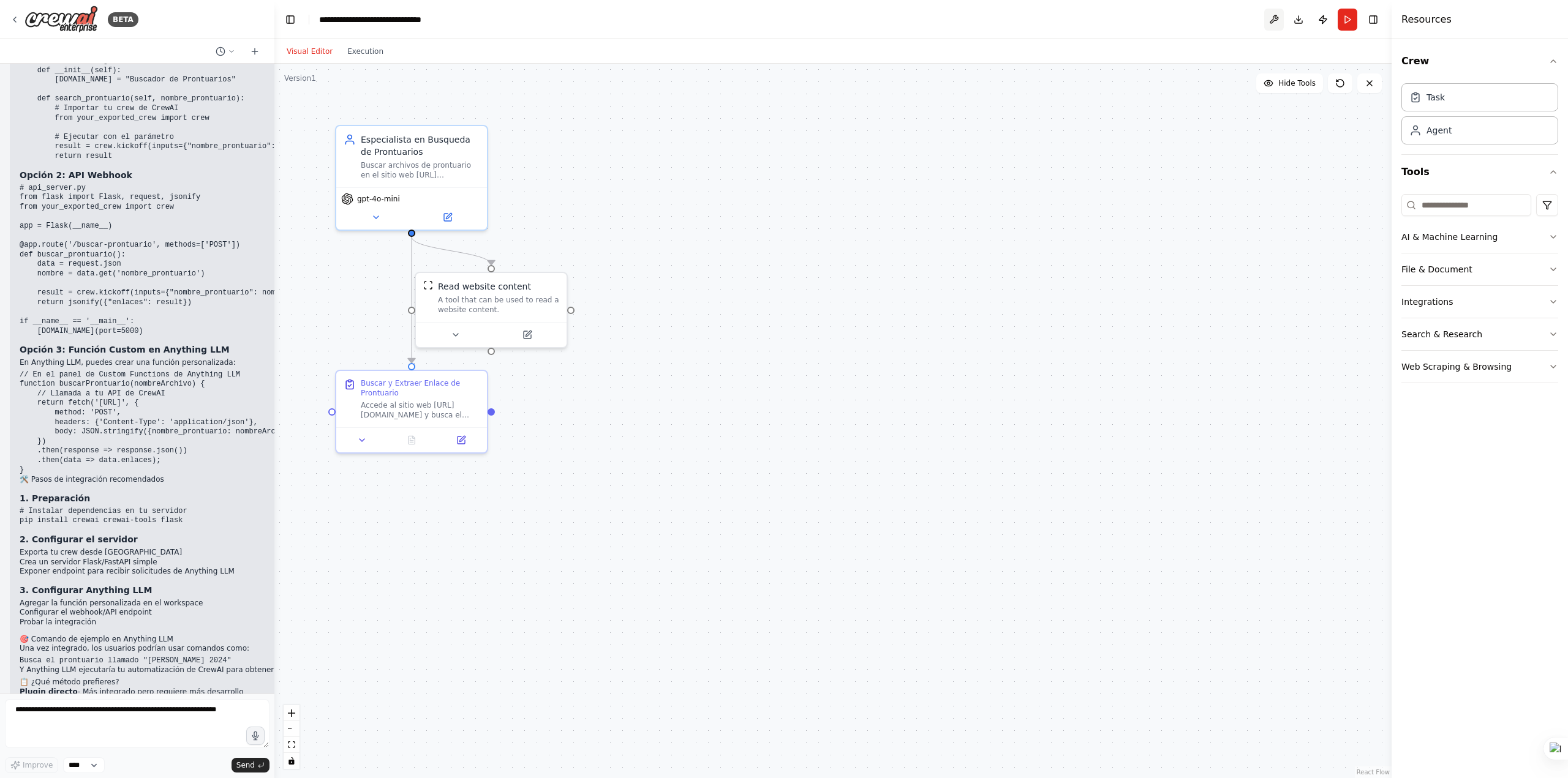
click at [1269, 16] on button at bounding box center [1274, 19] width 20 height 22
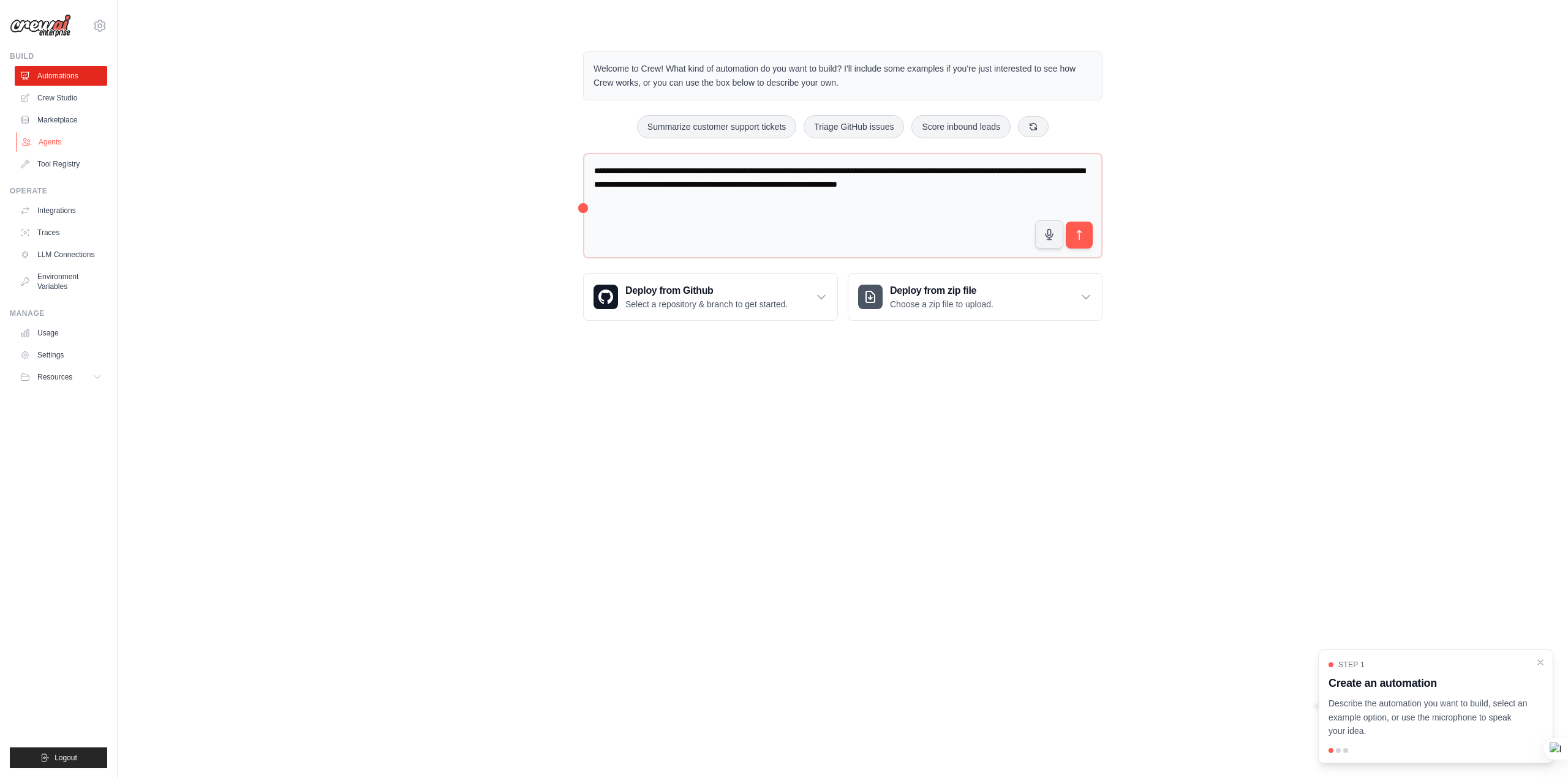
click at [51, 139] on link "Agents" at bounding box center [62, 142] width 93 height 20
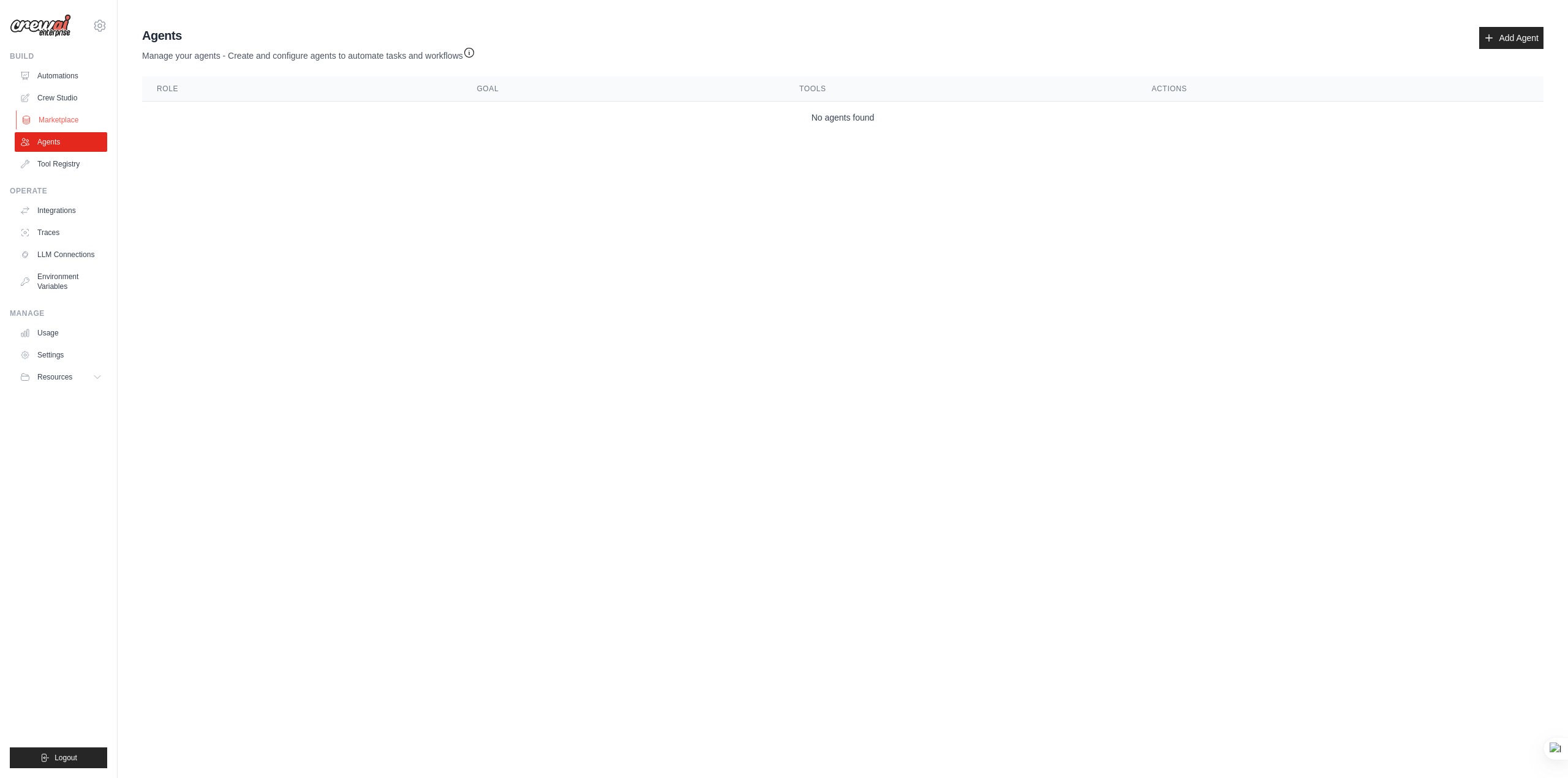
click at [52, 124] on link "Marketplace" at bounding box center [62, 120] width 93 height 20
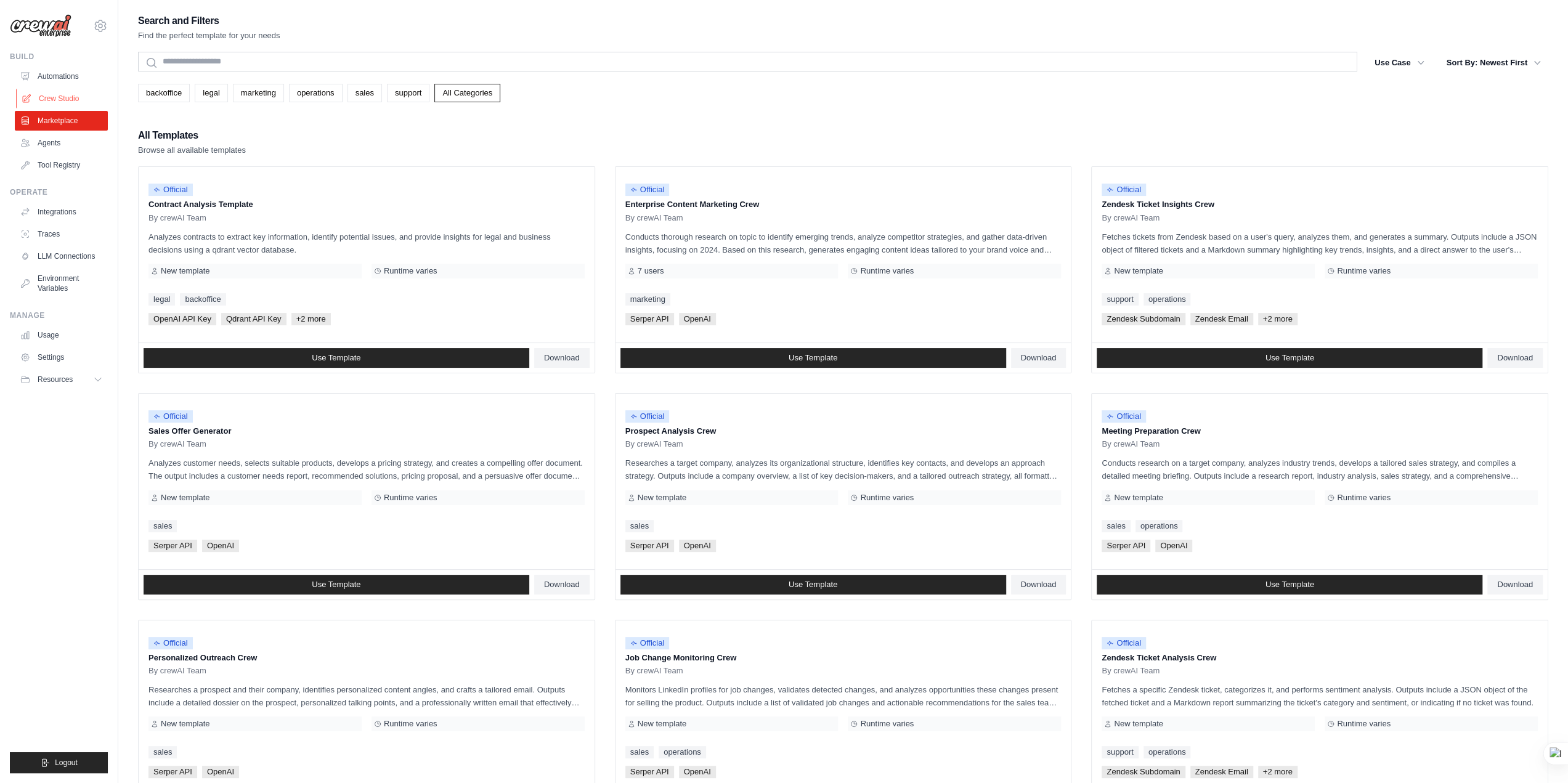
click at [59, 100] on link "Crew Studio" at bounding box center [62, 98] width 93 height 20
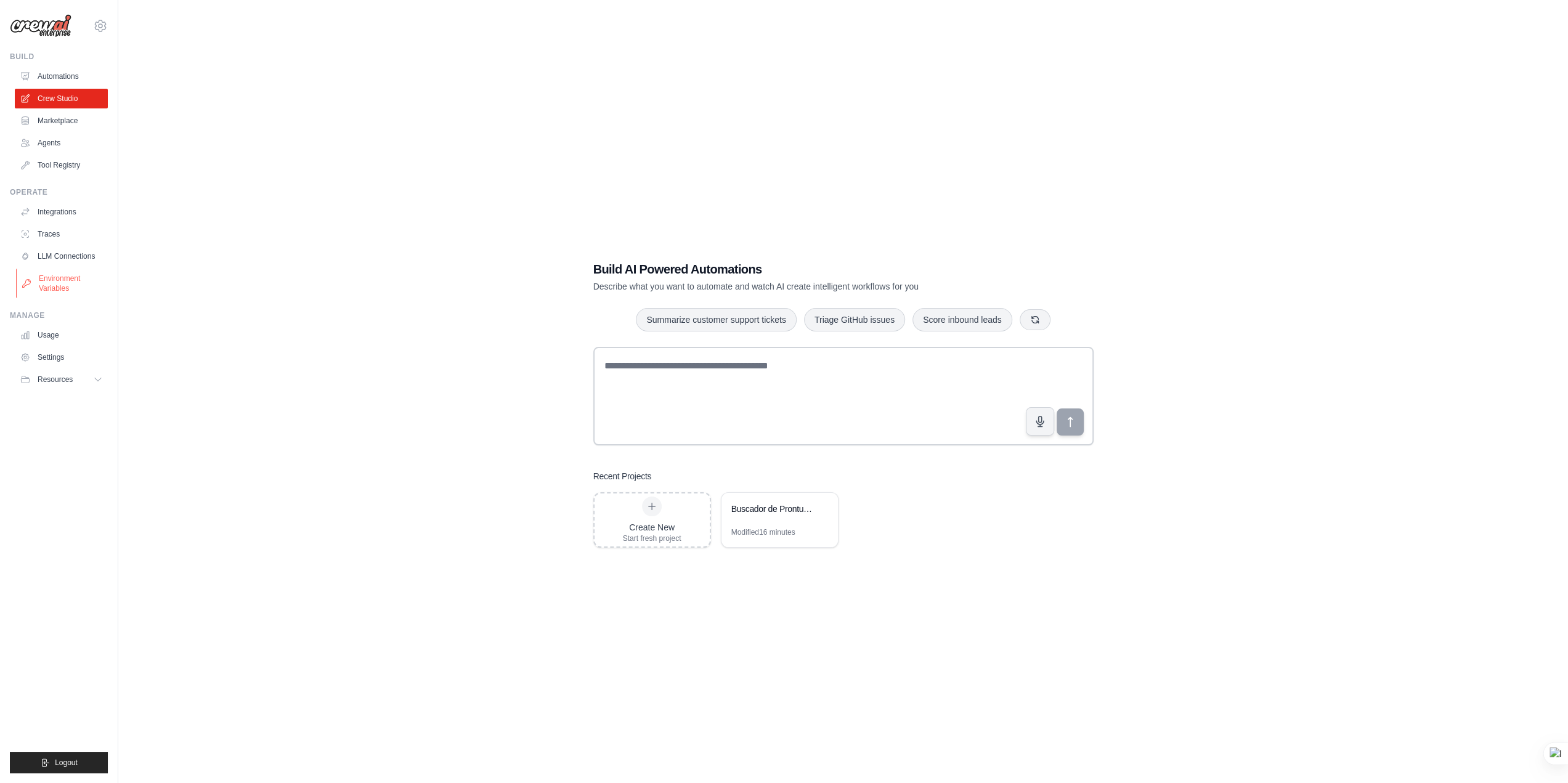
click at [59, 278] on link "Environment Variables" at bounding box center [62, 283] width 93 height 30
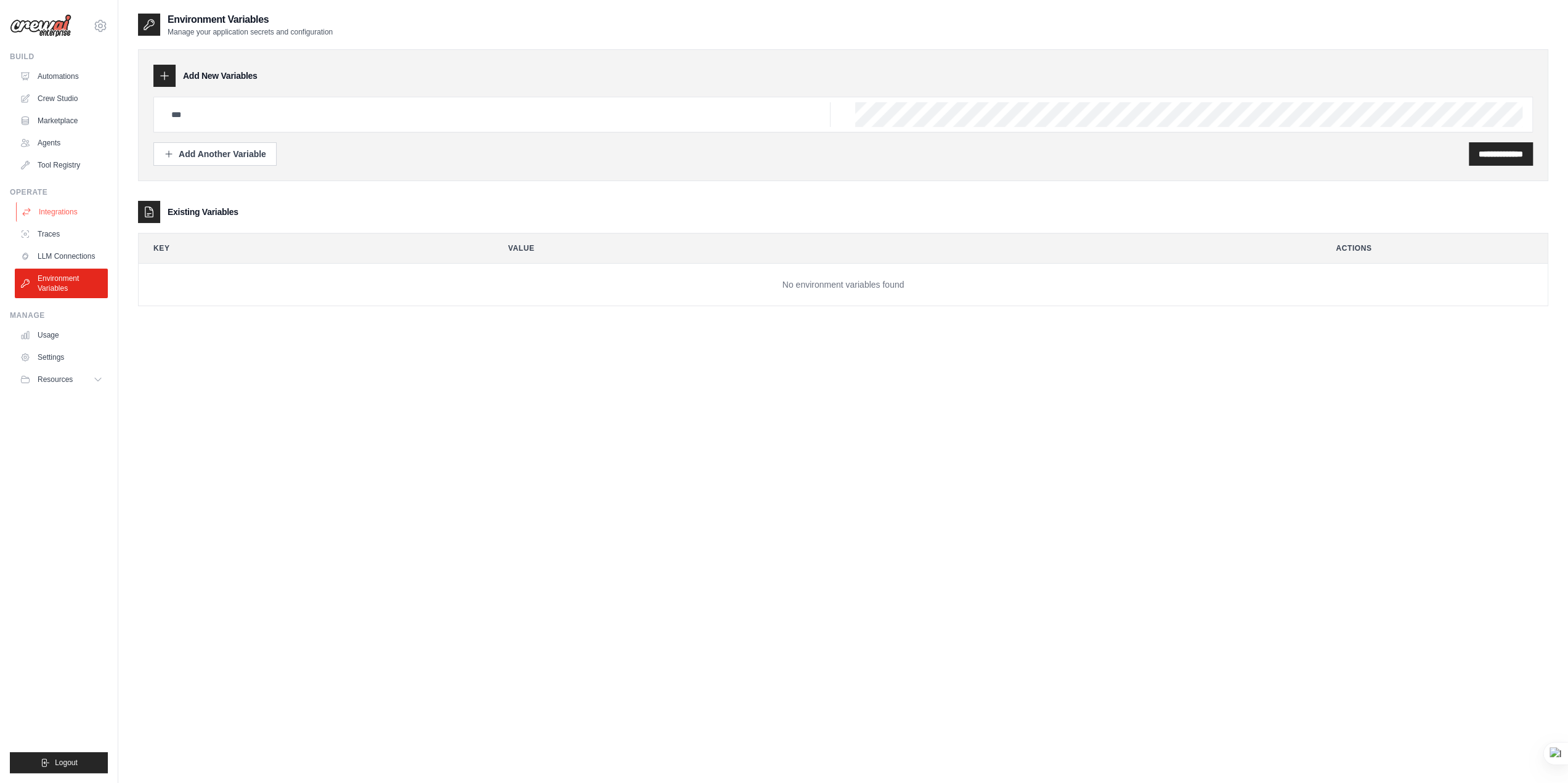
click at [66, 214] on link "Integrations" at bounding box center [62, 211] width 93 height 20
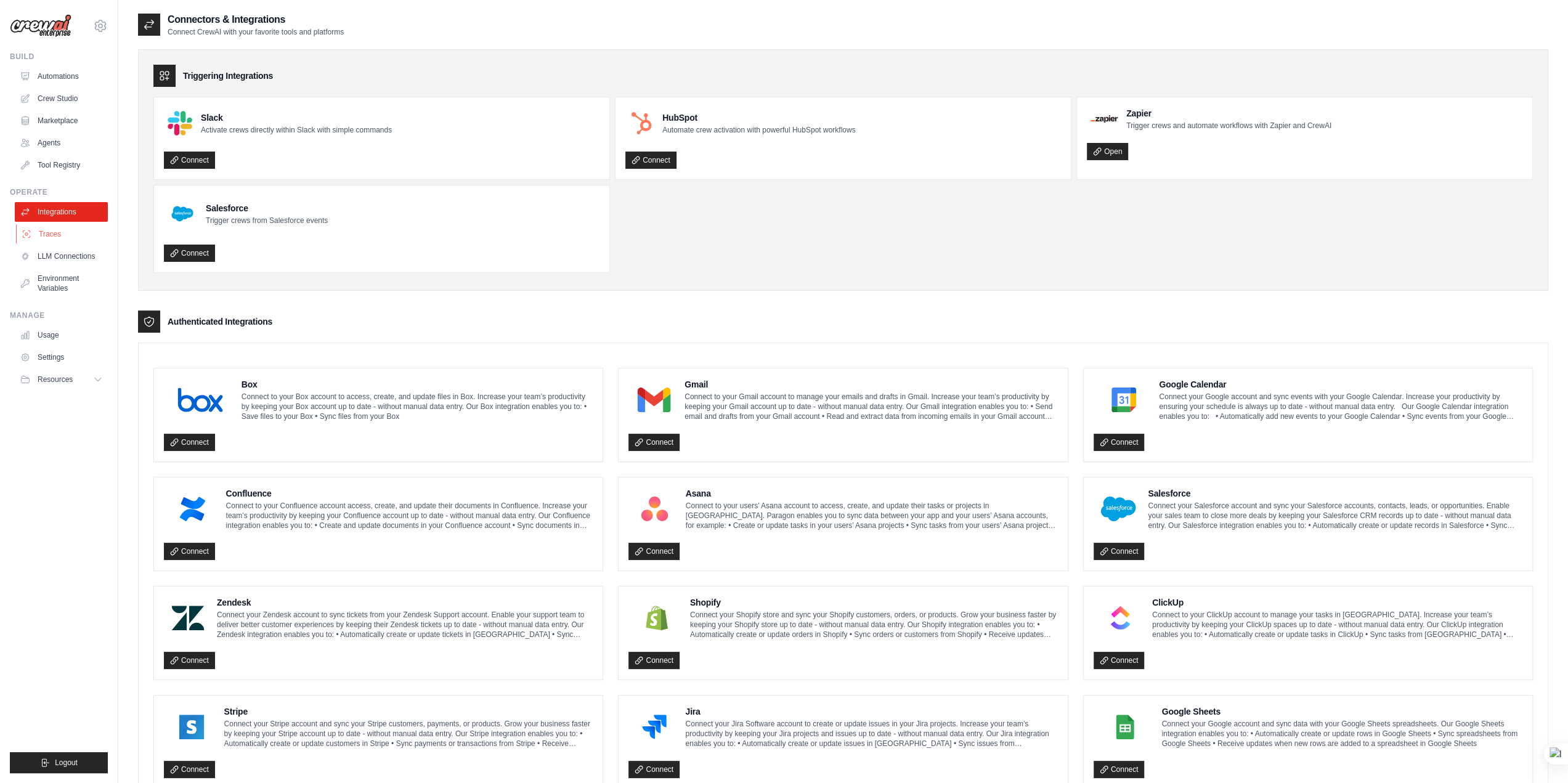
click at [68, 241] on link "Traces" at bounding box center [62, 234] width 93 height 20
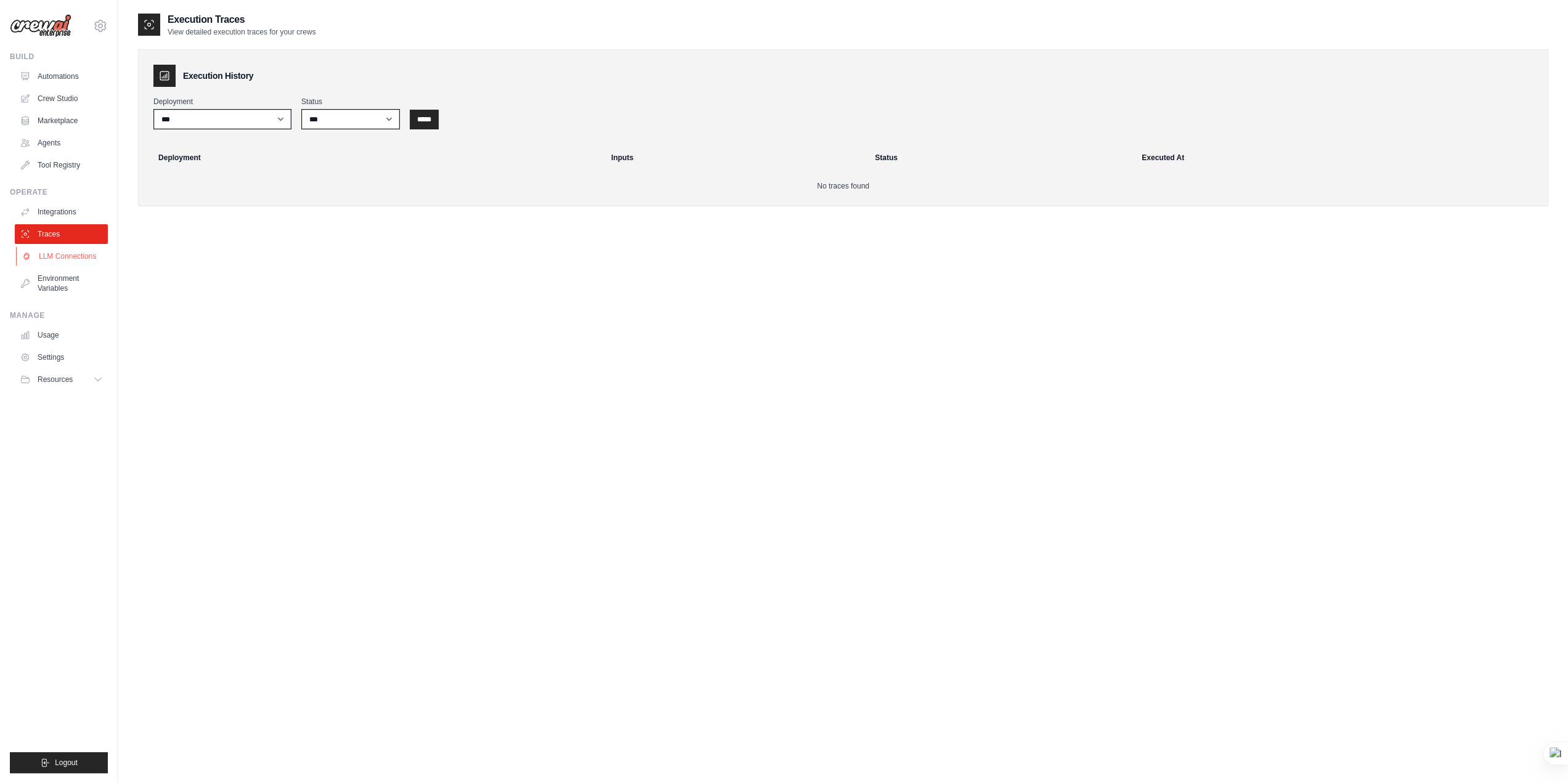
click at [69, 256] on link "LLM Connections" at bounding box center [62, 256] width 93 height 20
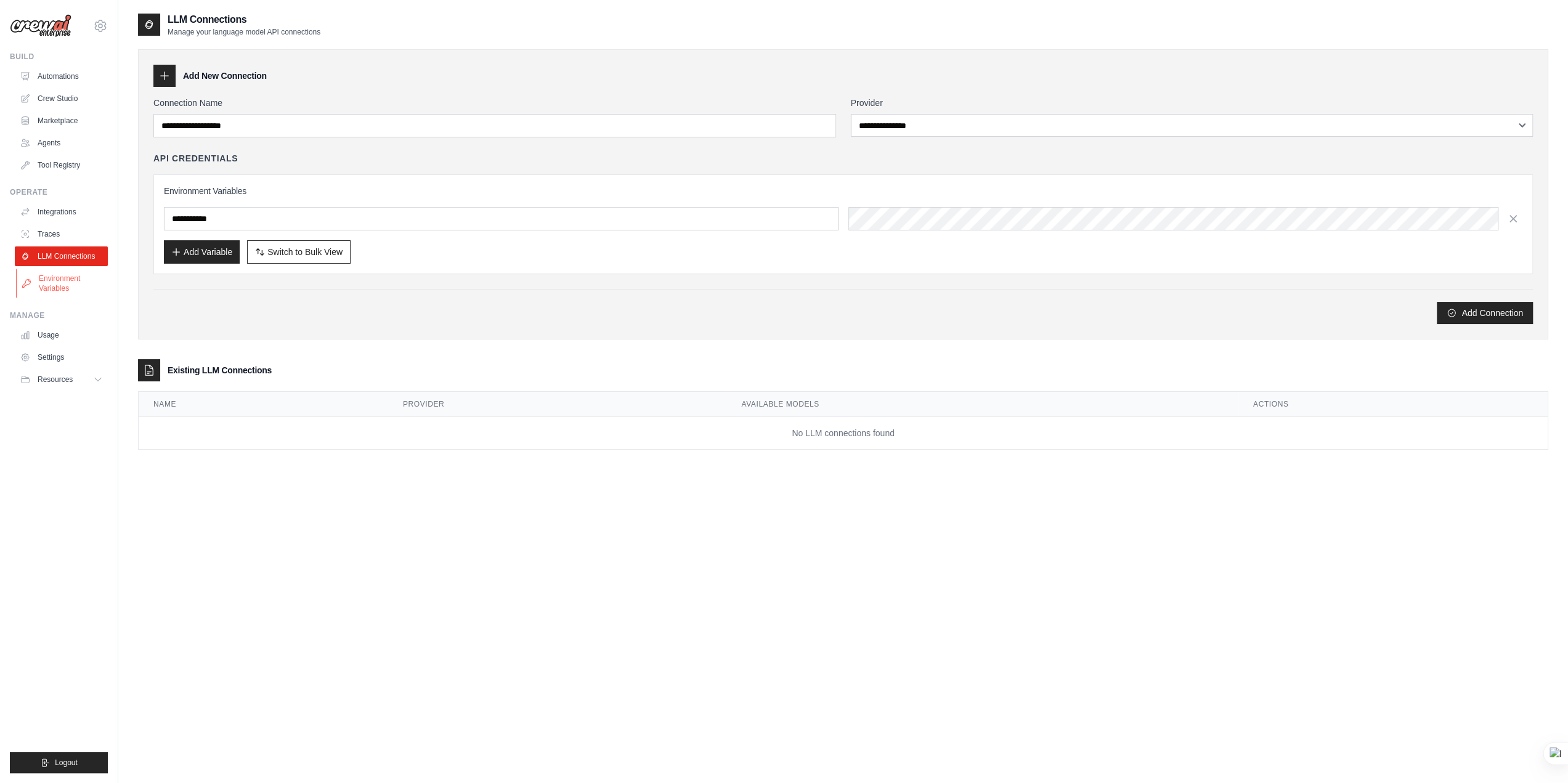
click at [70, 279] on link "Environment Variables" at bounding box center [62, 283] width 93 height 30
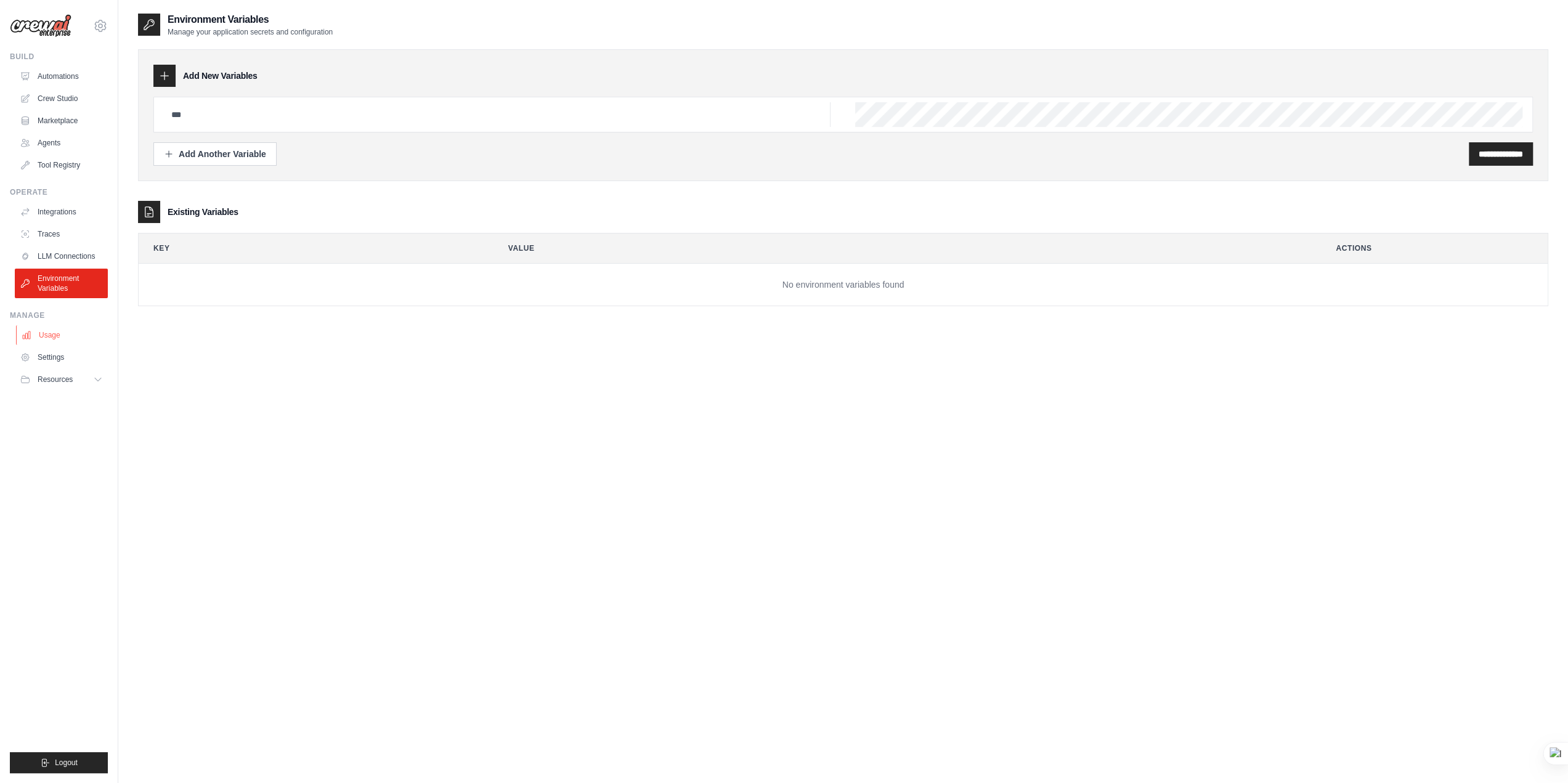
click at [50, 334] on link "Usage" at bounding box center [62, 335] width 93 height 20
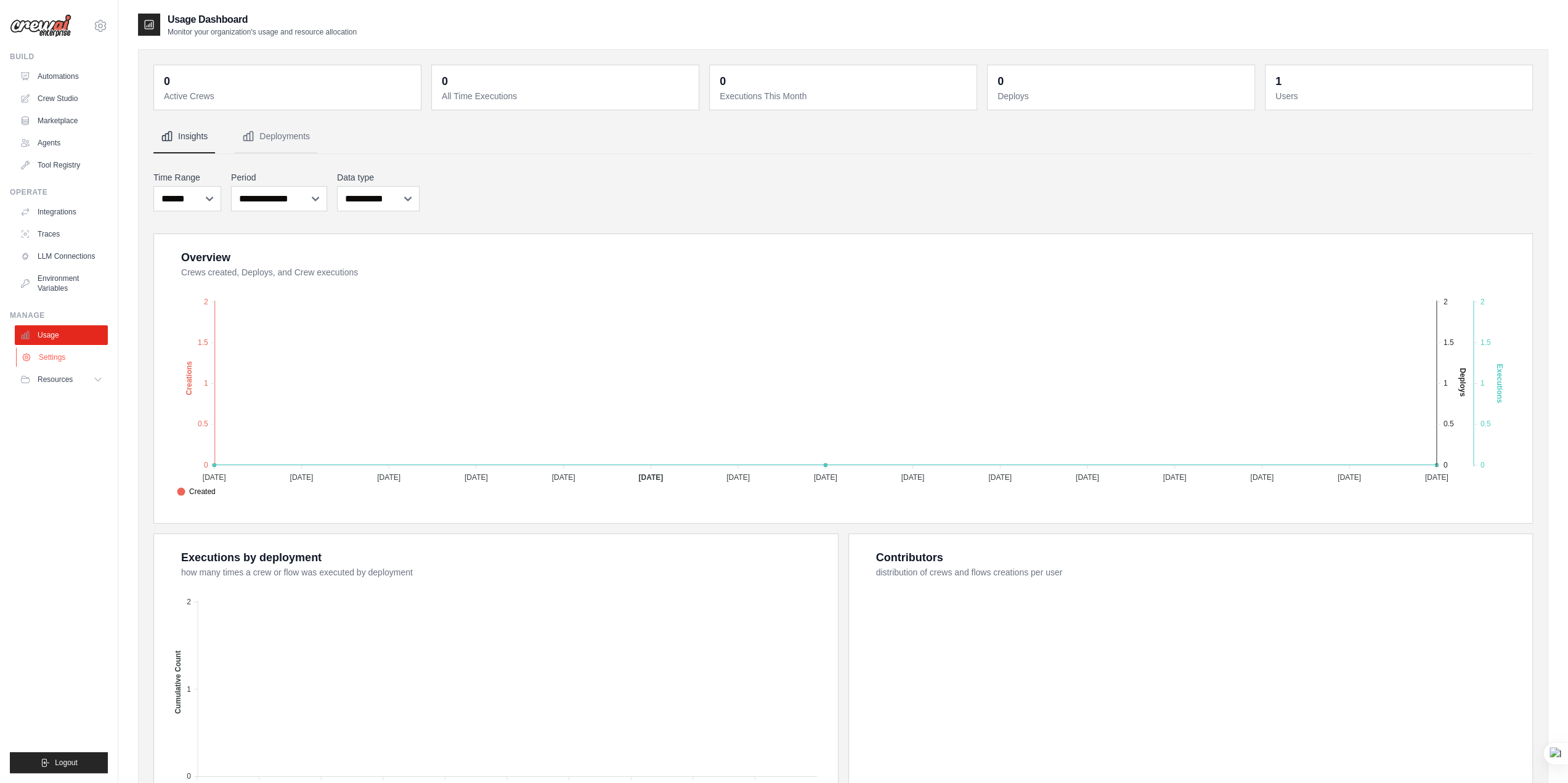
click at [50, 352] on link "Settings" at bounding box center [62, 357] width 93 height 20
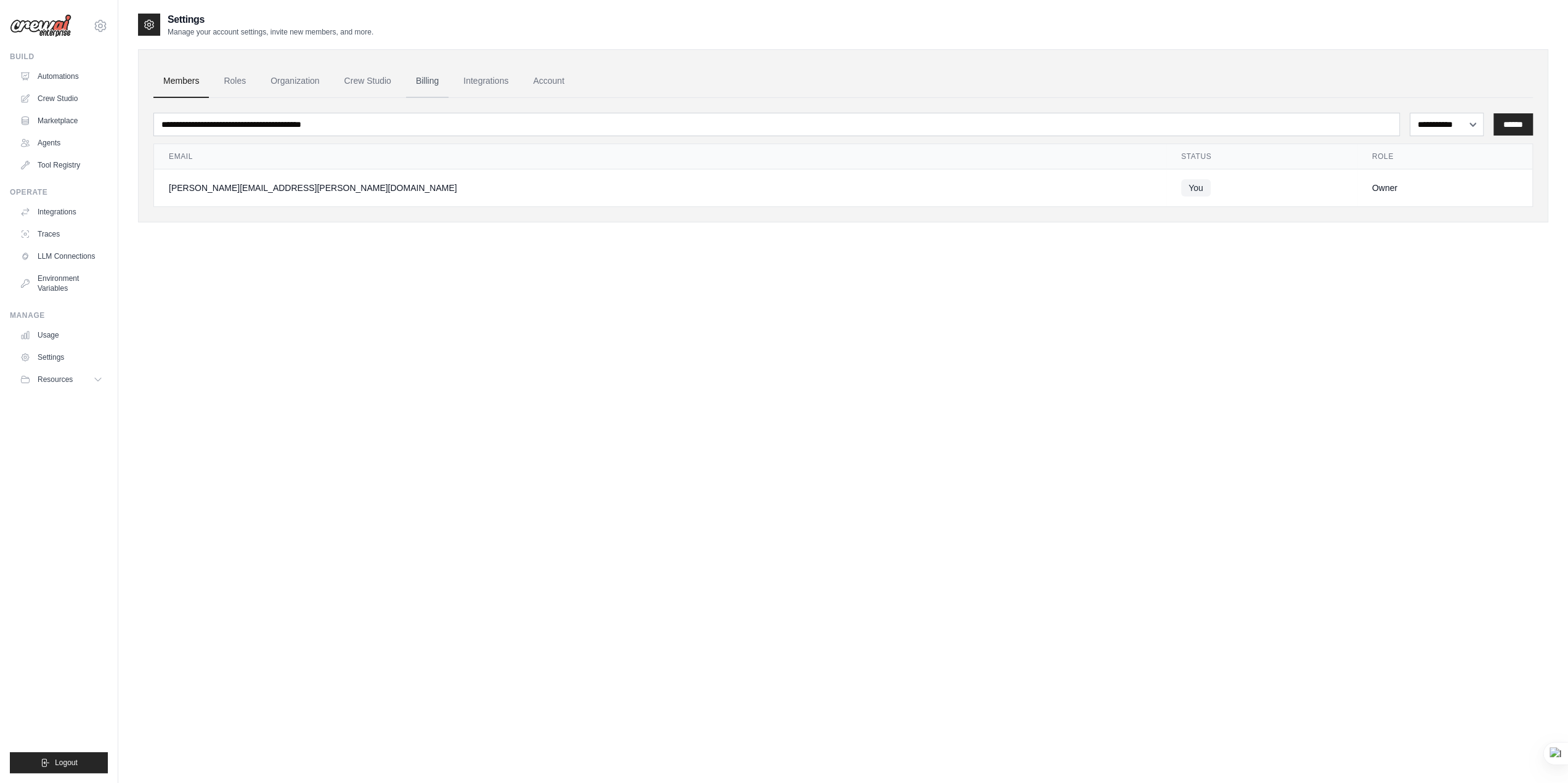
click at [435, 74] on link "Billing" at bounding box center [428, 82] width 43 height 33
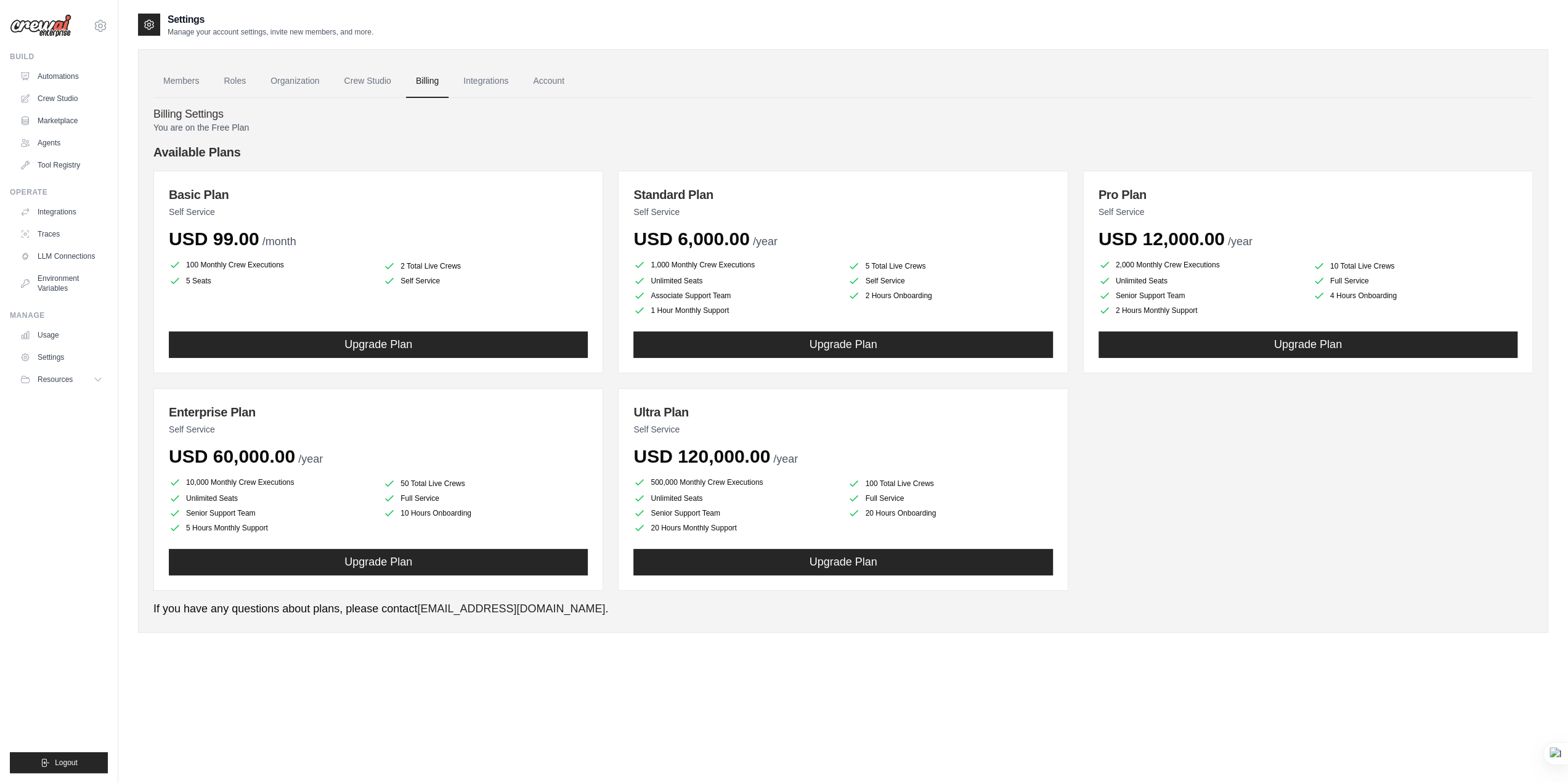
click at [500, 138] on div "You are on the Free Plan Available Plans Basic Plan Self Service USD 99.00 /mon…" at bounding box center [843, 370] width 1380 height 496
click at [493, 79] on link "Integrations" at bounding box center [486, 82] width 65 height 33
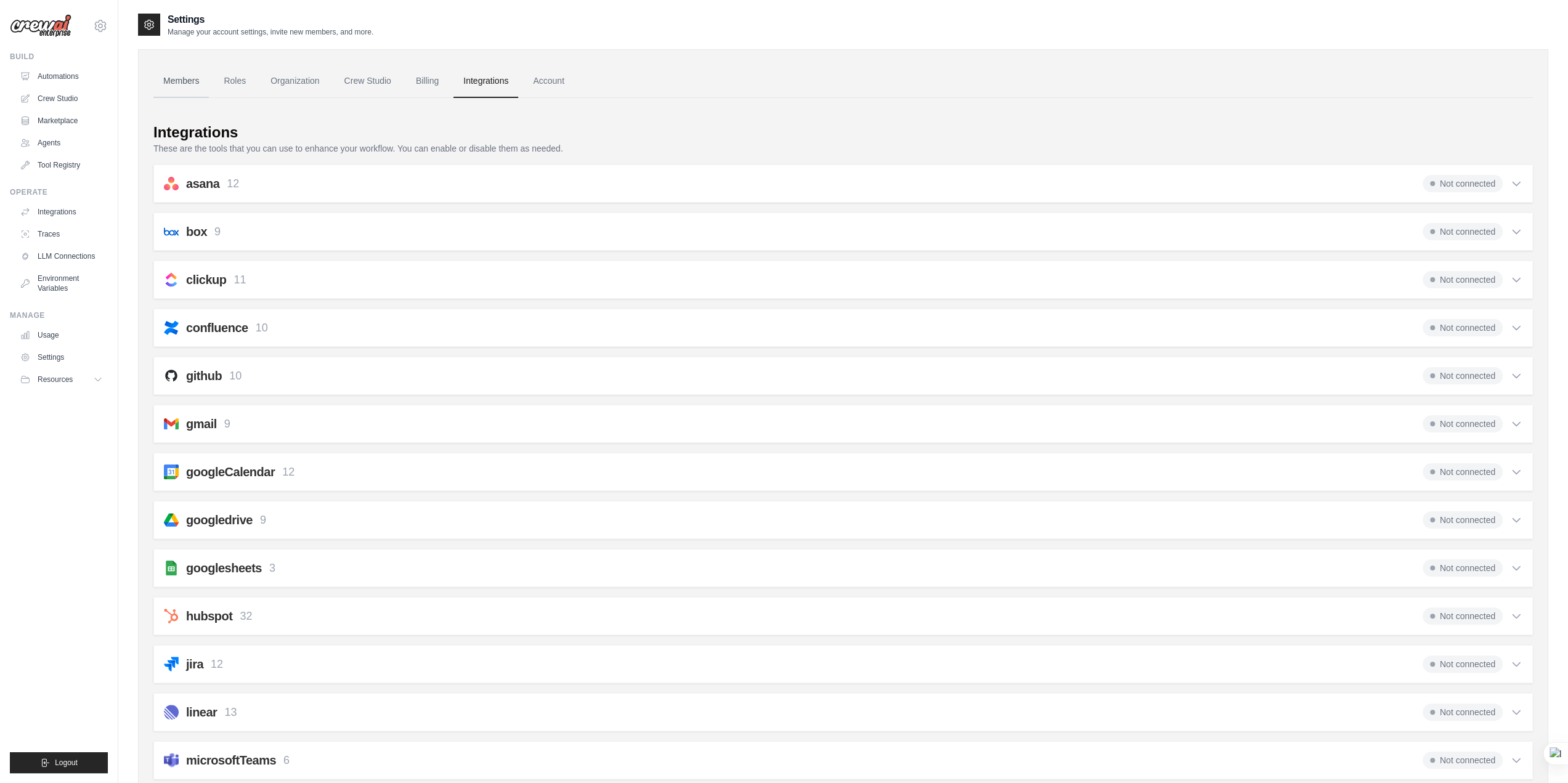
click at [195, 84] on link "Members" at bounding box center [181, 82] width 55 height 33
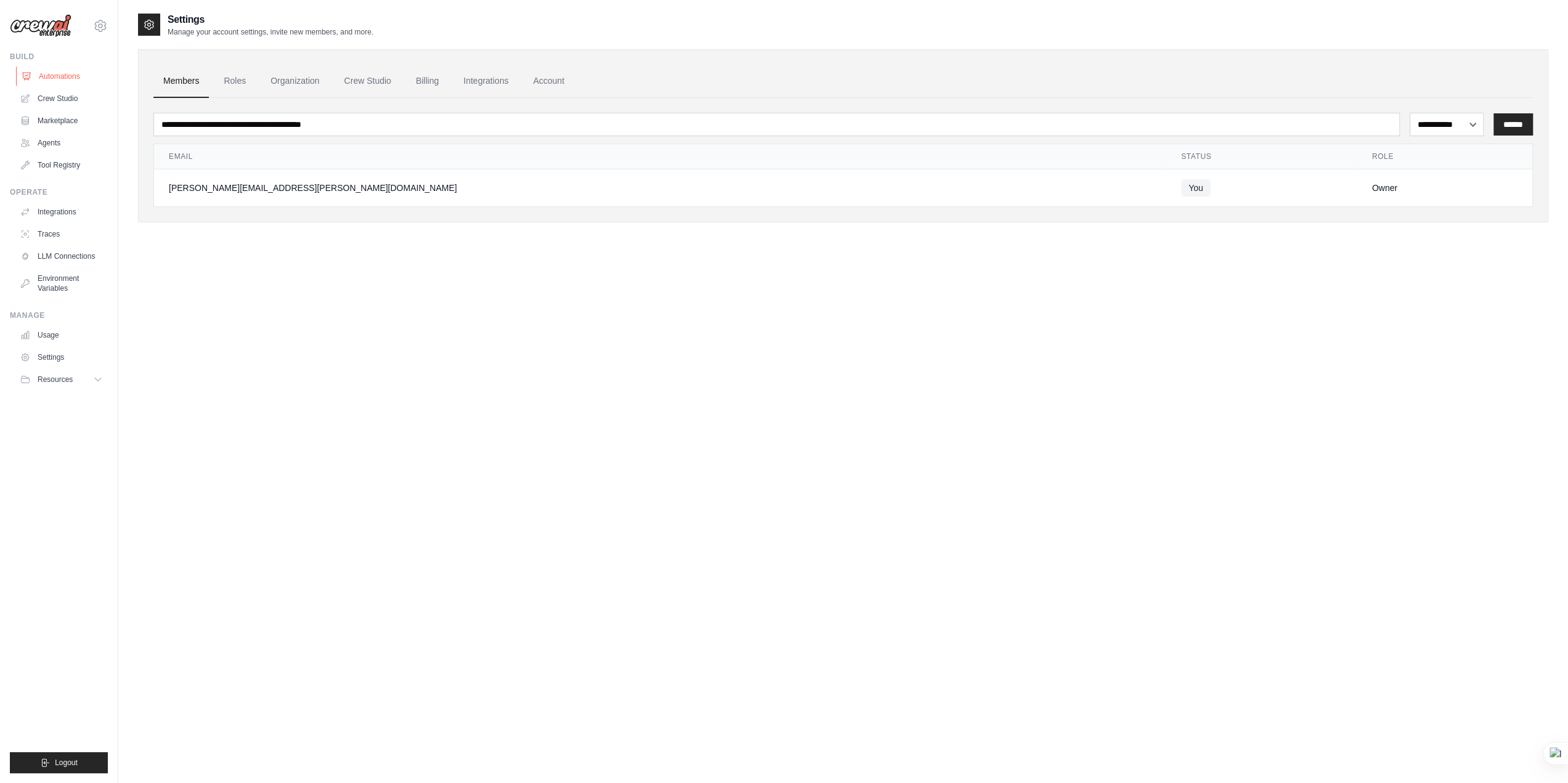
click at [54, 81] on link "Automations" at bounding box center [62, 76] width 93 height 20
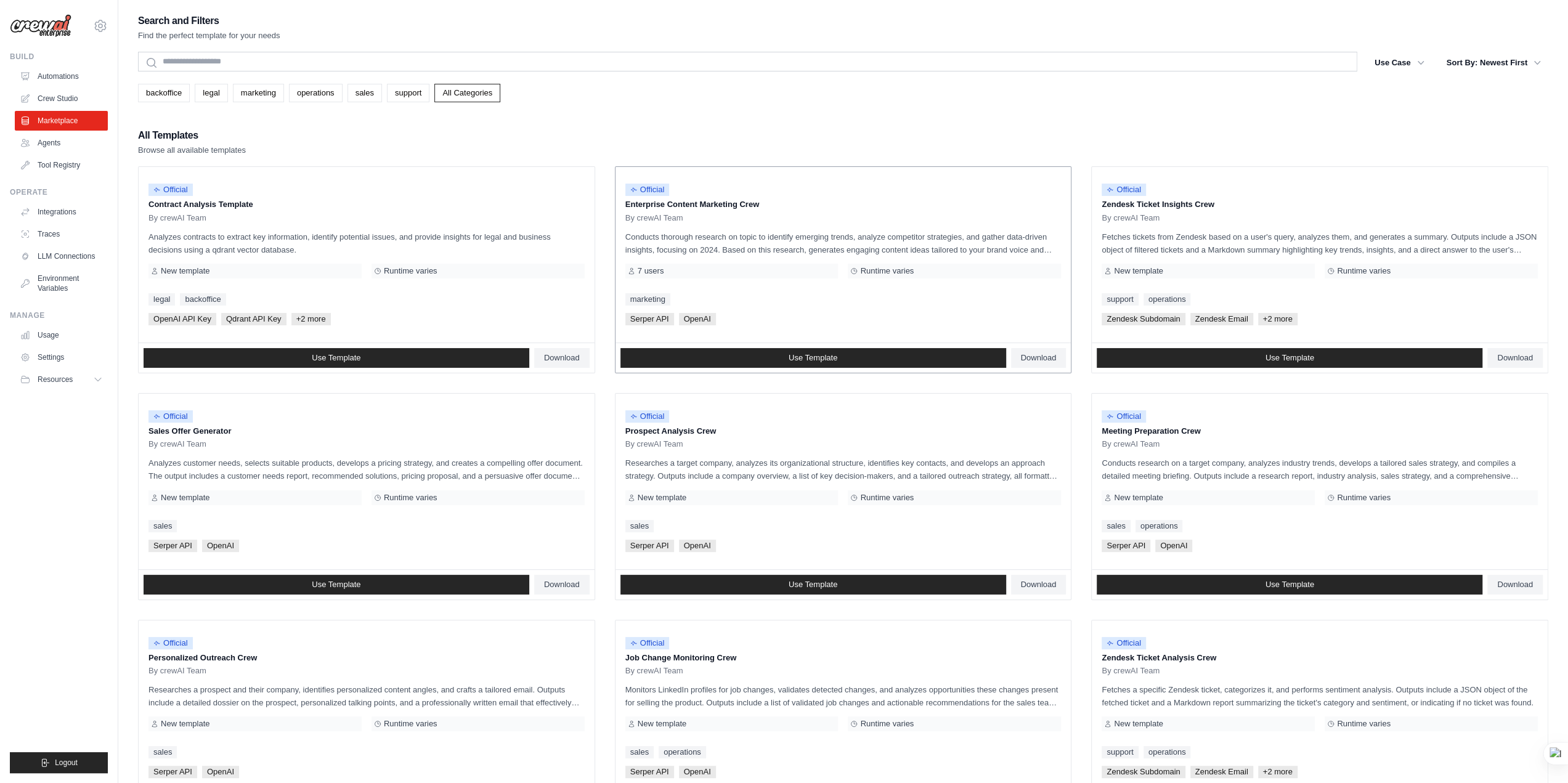
click at [708, 317] on span "OpenAI" at bounding box center [698, 319] width 37 height 12
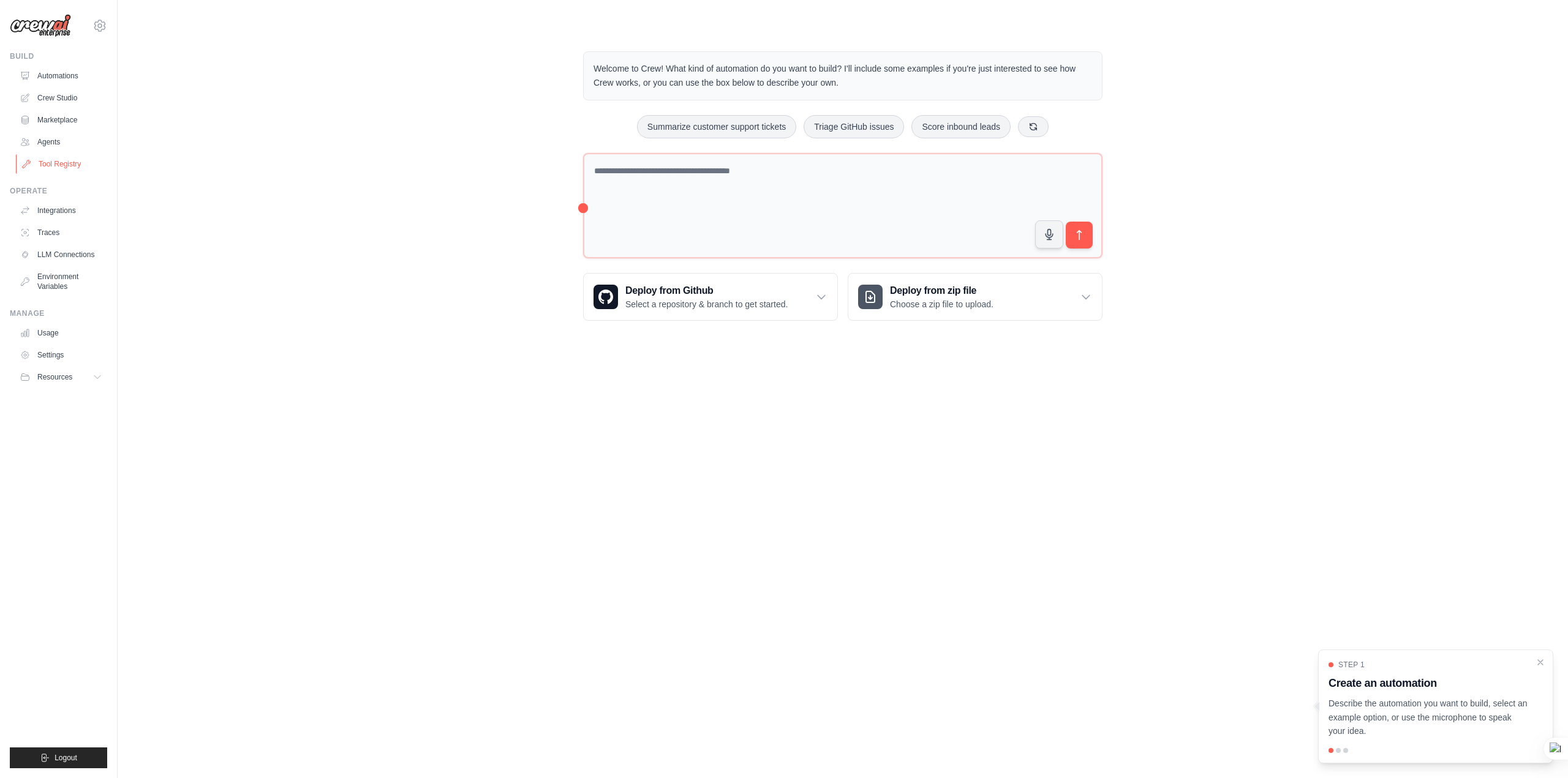
click at [60, 160] on link "Tool Registry" at bounding box center [62, 164] width 93 height 20
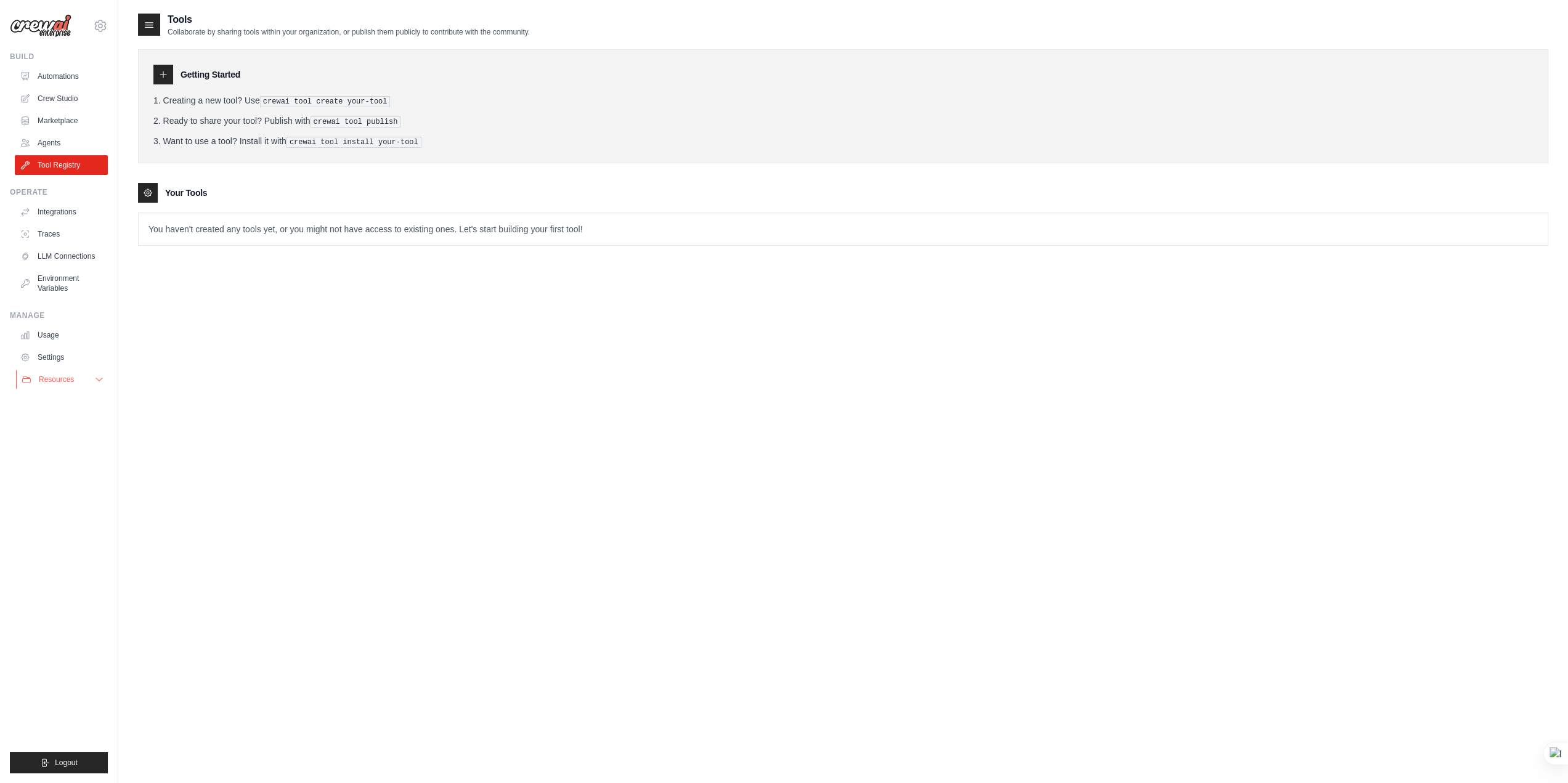
click at [94, 372] on button "Resources" at bounding box center [62, 379] width 93 height 20
click at [54, 359] on link "Settings" at bounding box center [62, 357] width 93 height 20
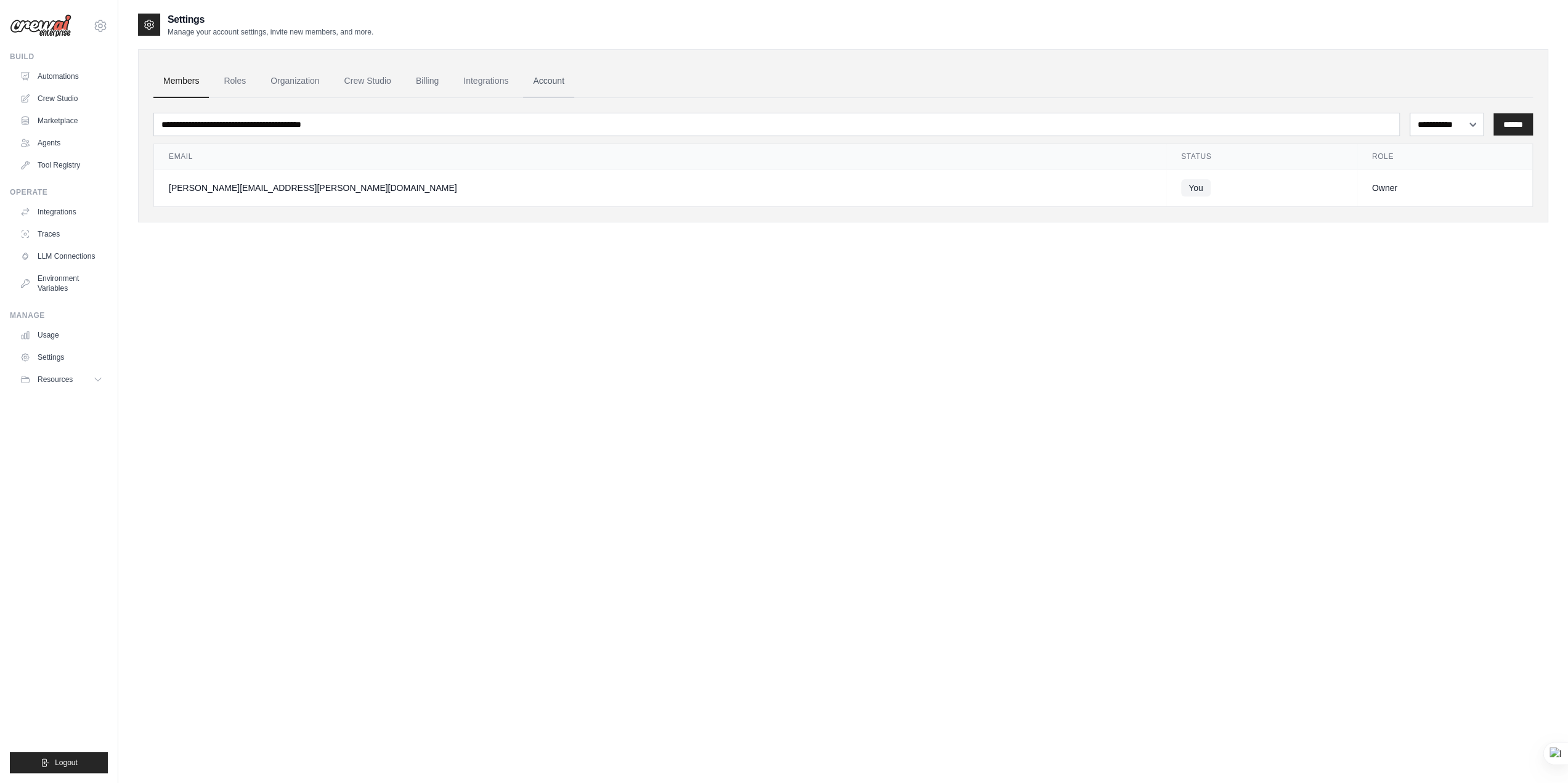
click at [551, 77] on link "Account" at bounding box center [549, 82] width 51 height 33
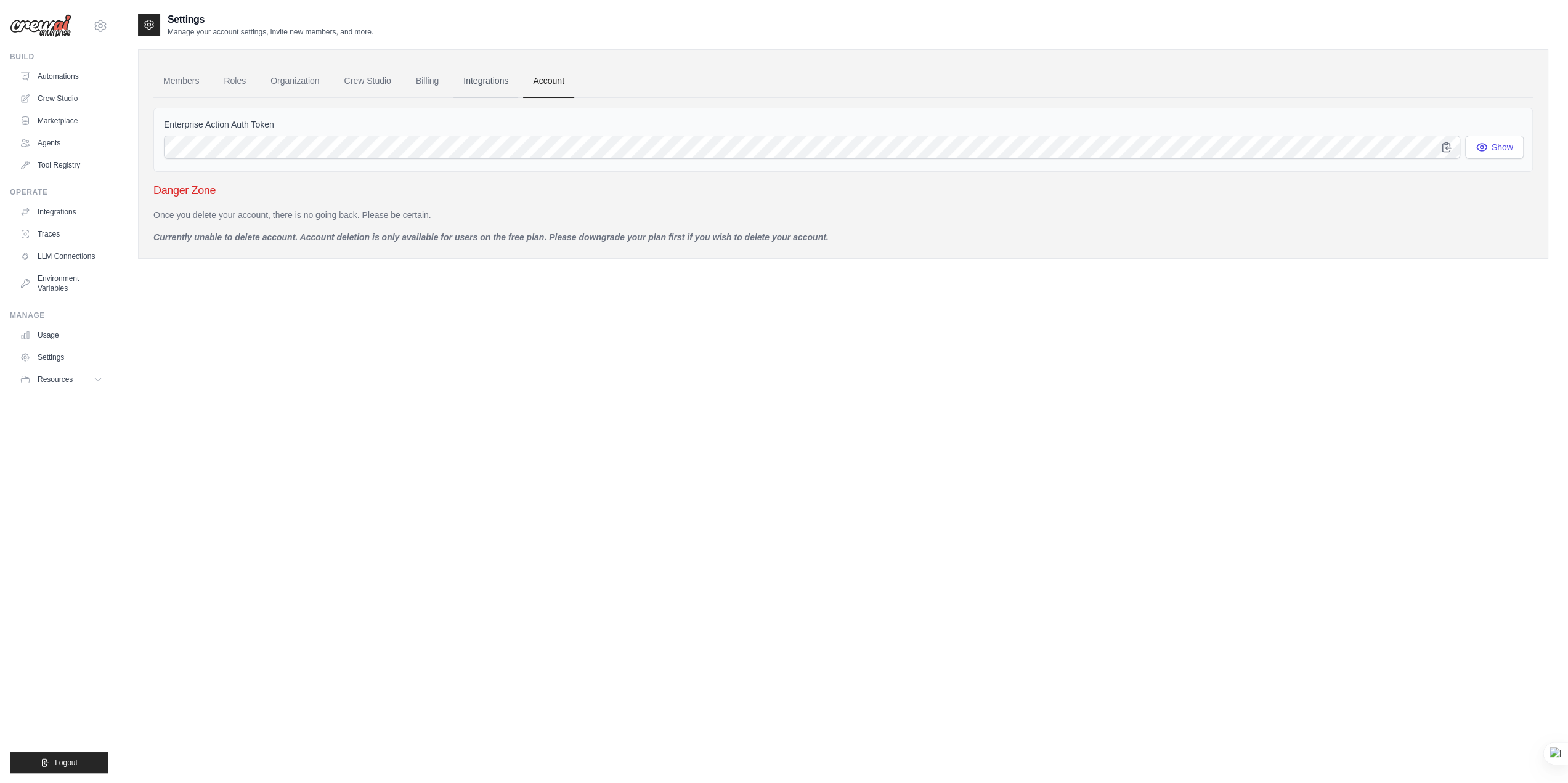
click at [505, 86] on link "Integrations" at bounding box center [486, 82] width 65 height 33
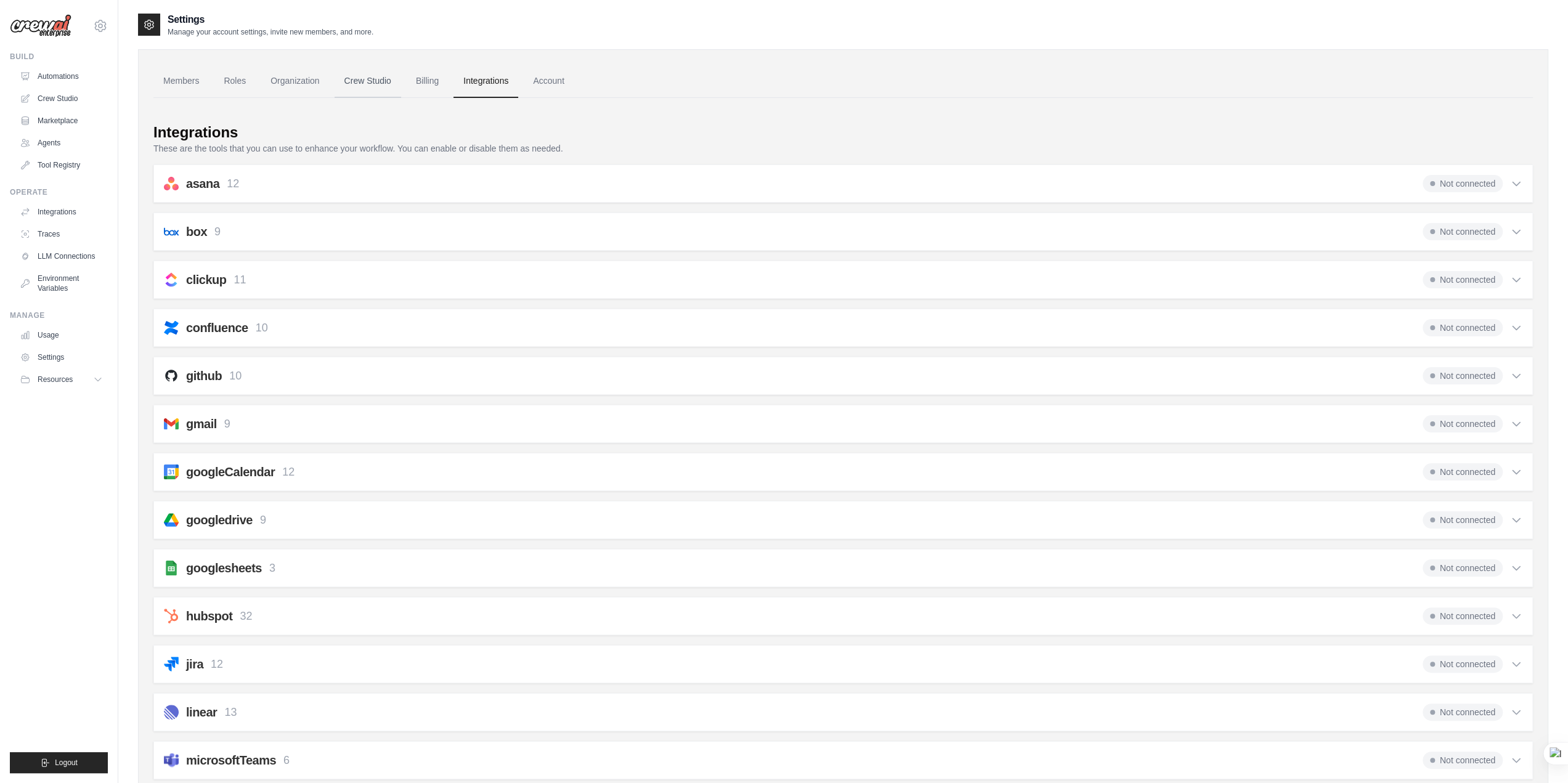
click at [357, 85] on link "Crew Studio" at bounding box center [368, 82] width 66 height 33
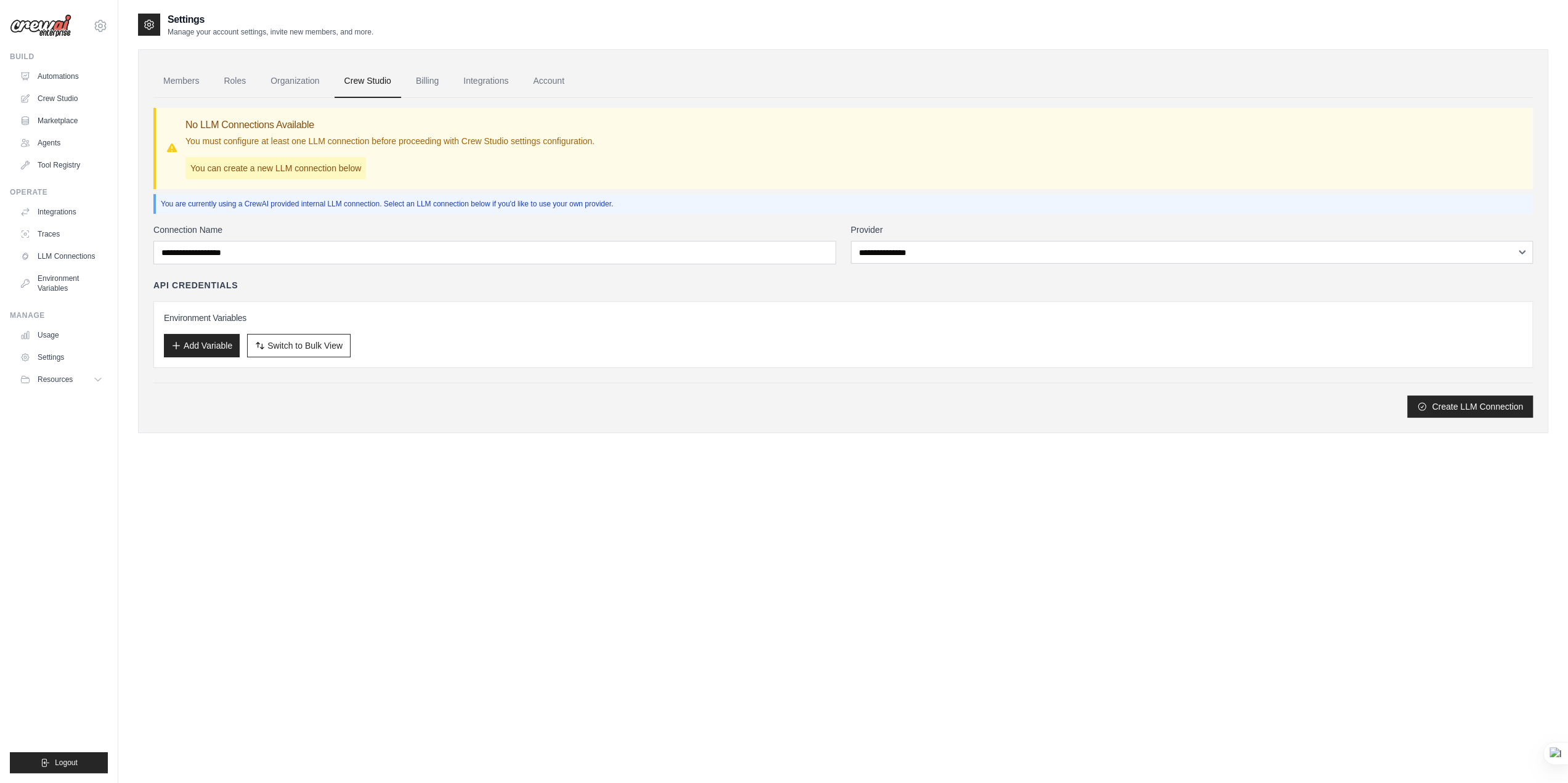
click at [433, 78] on link "Billing" at bounding box center [428, 82] width 43 height 33
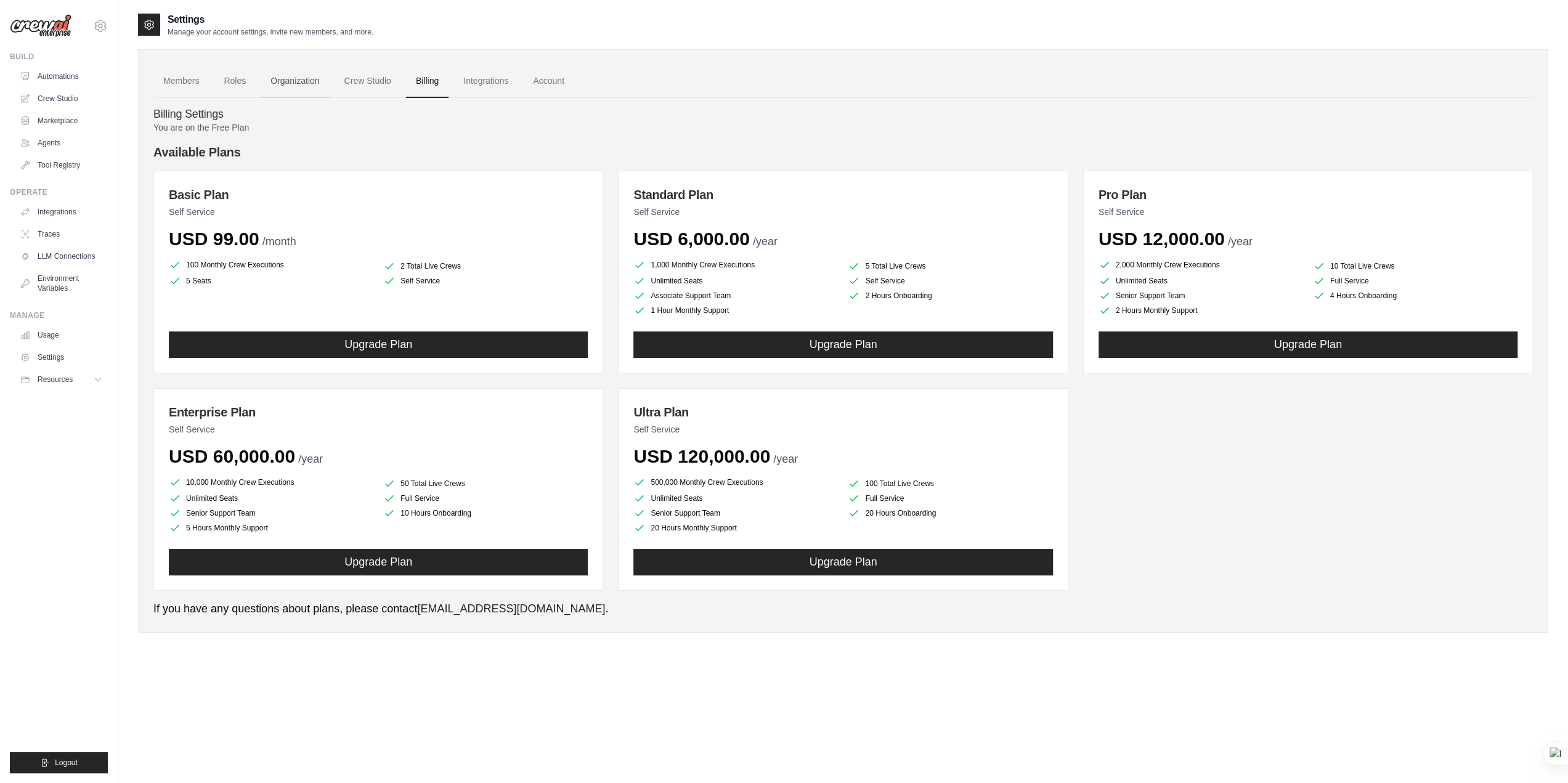
click at [296, 88] on link "Organization" at bounding box center [294, 82] width 68 height 33
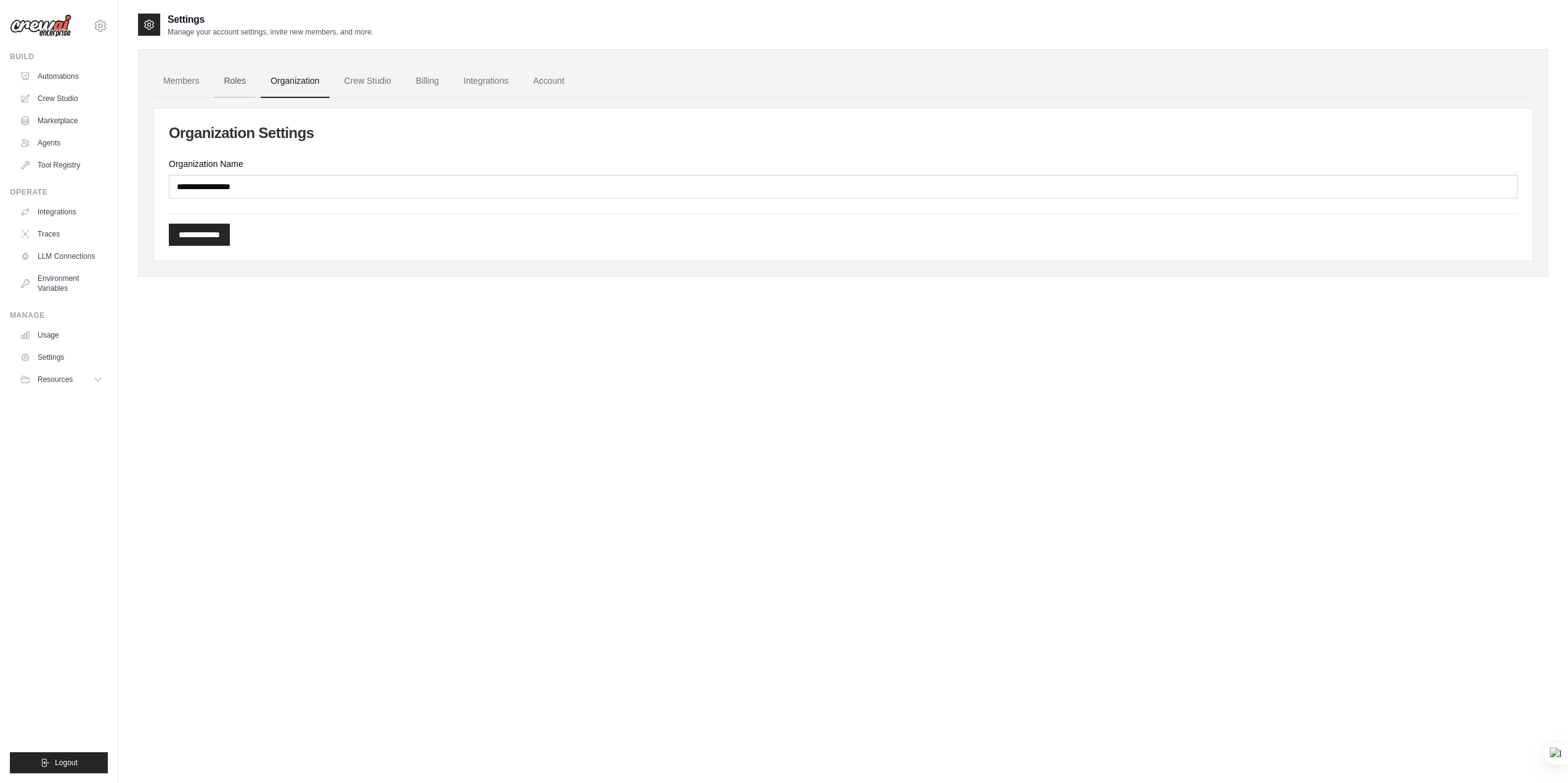
click at [236, 86] on link "Roles" at bounding box center [234, 82] width 42 height 33
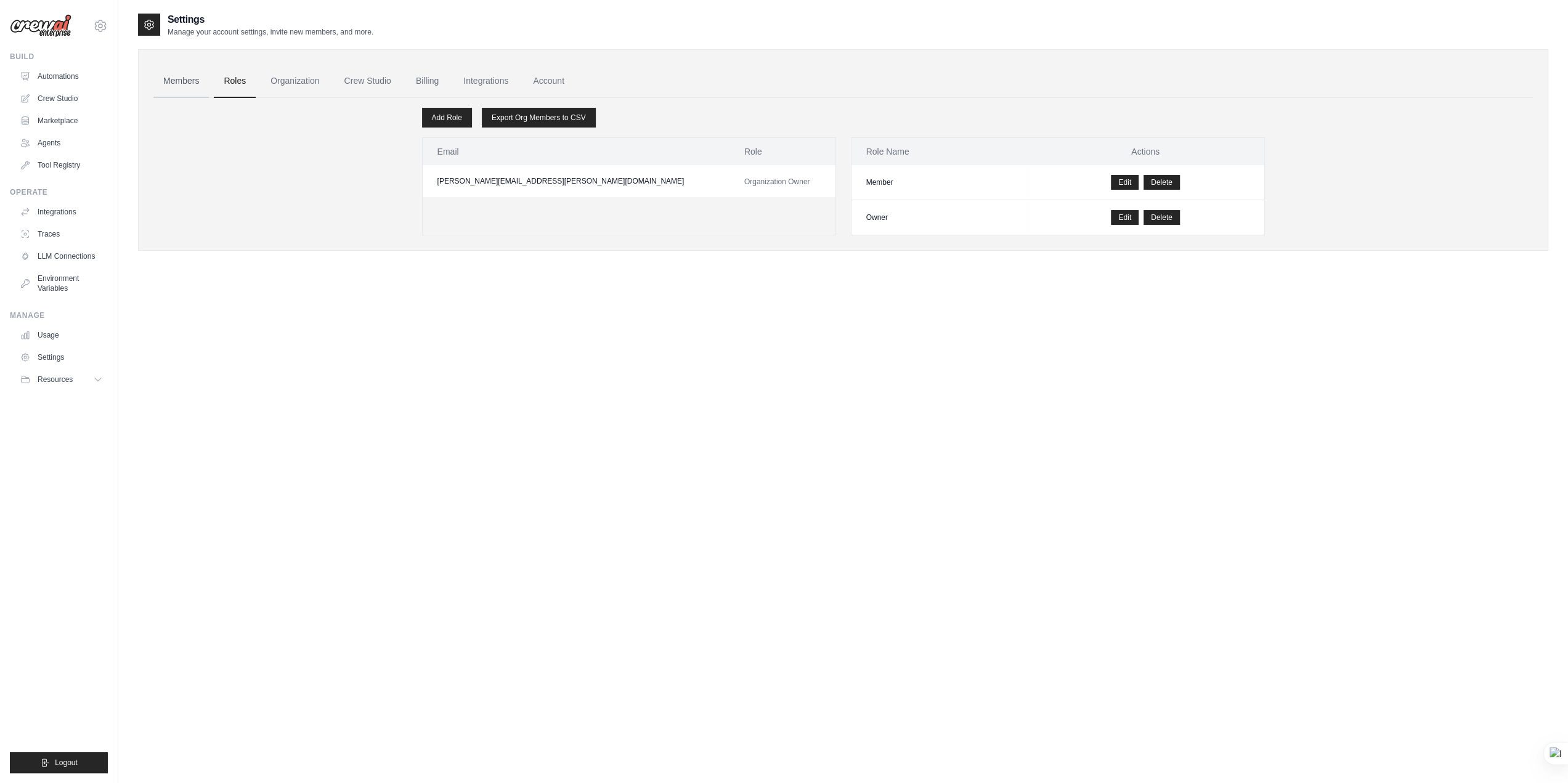
click at [191, 78] on link "Members" at bounding box center [181, 82] width 55 height 33
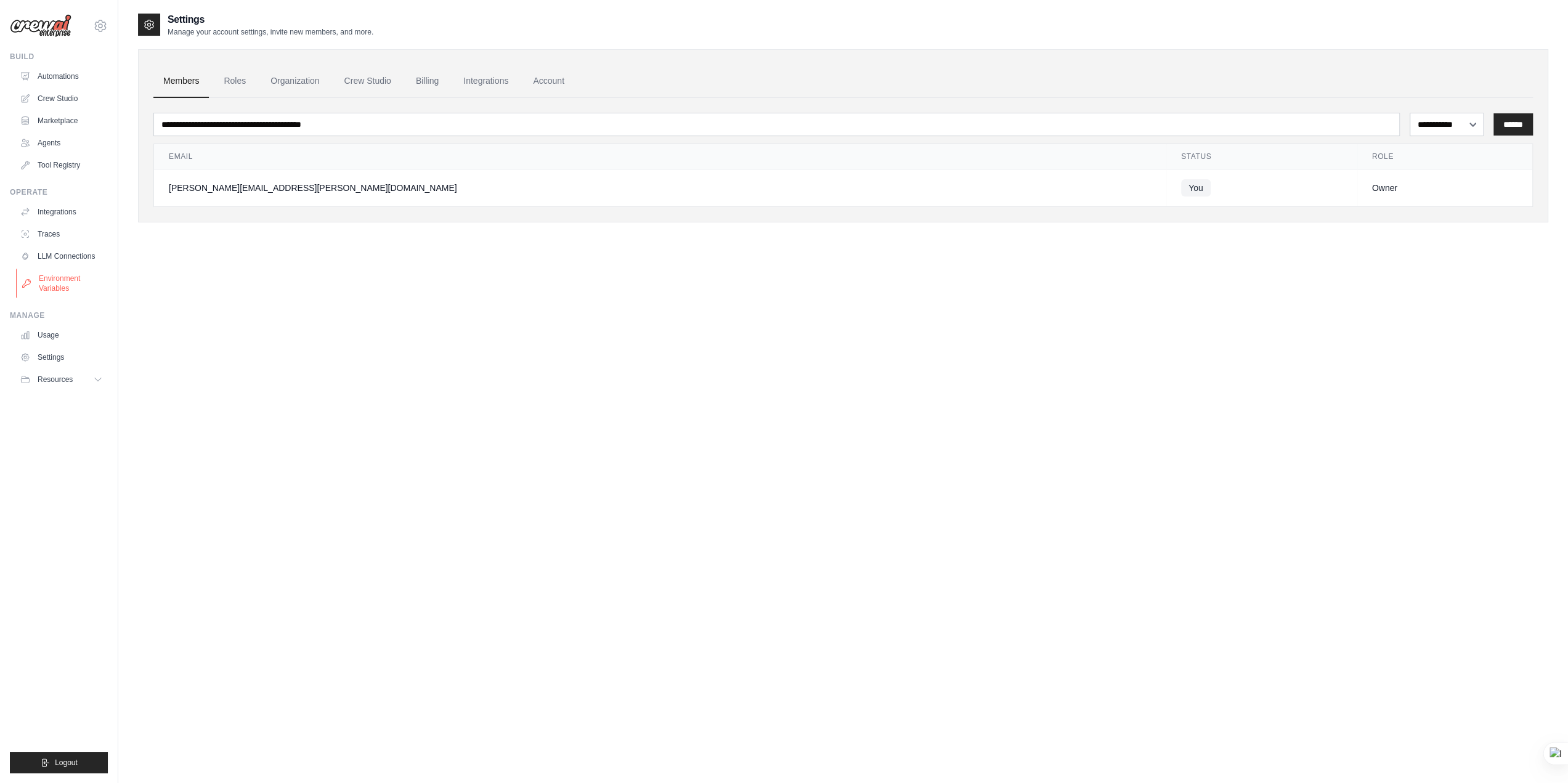
click at [55, 278] on link "Environment Variables" at bounding box center [62, 283] width 93 height 30
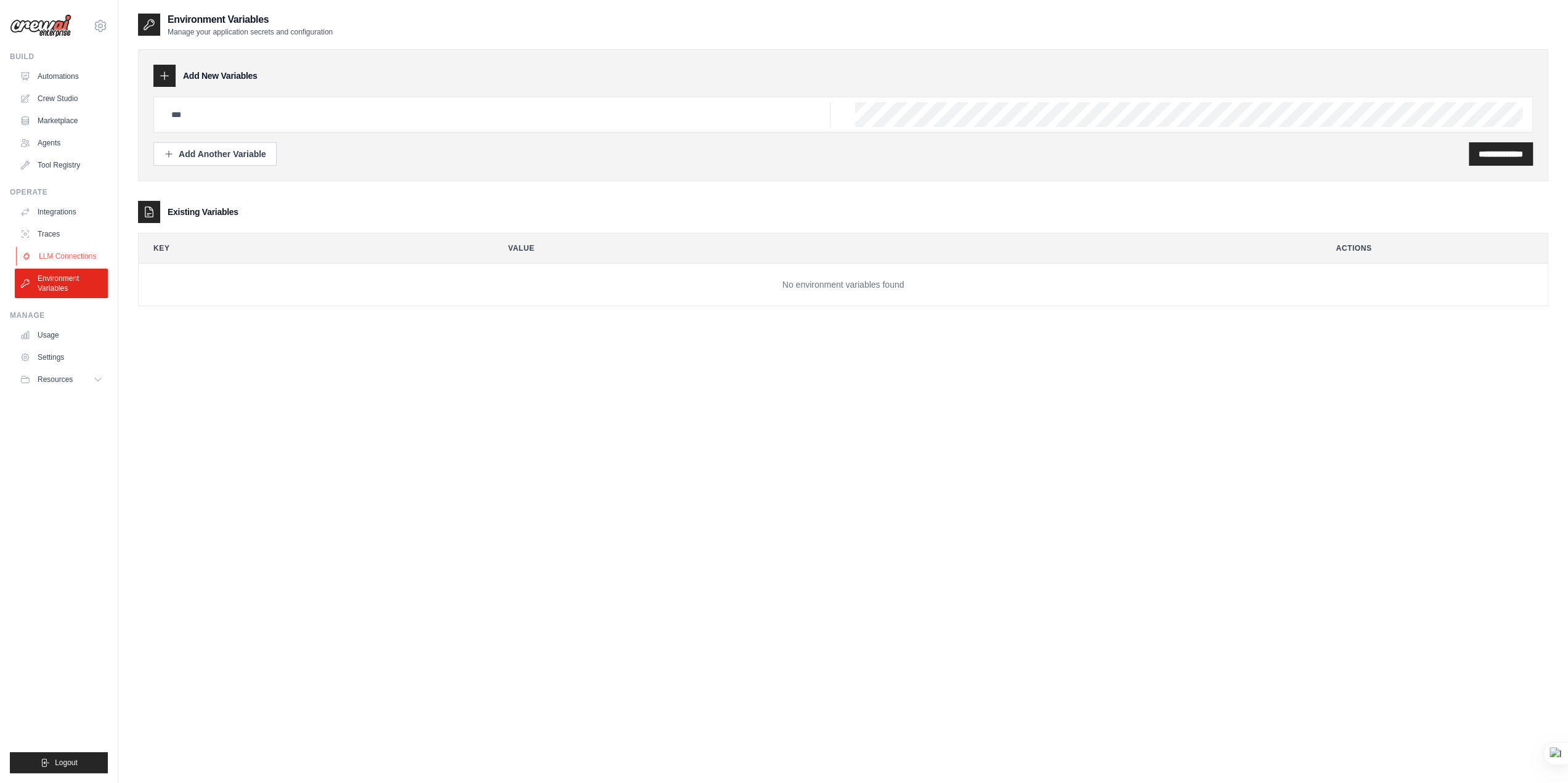
click at [58, 258] on link "LLM Connections" at bounding box center [62, 256] width 93 height 20
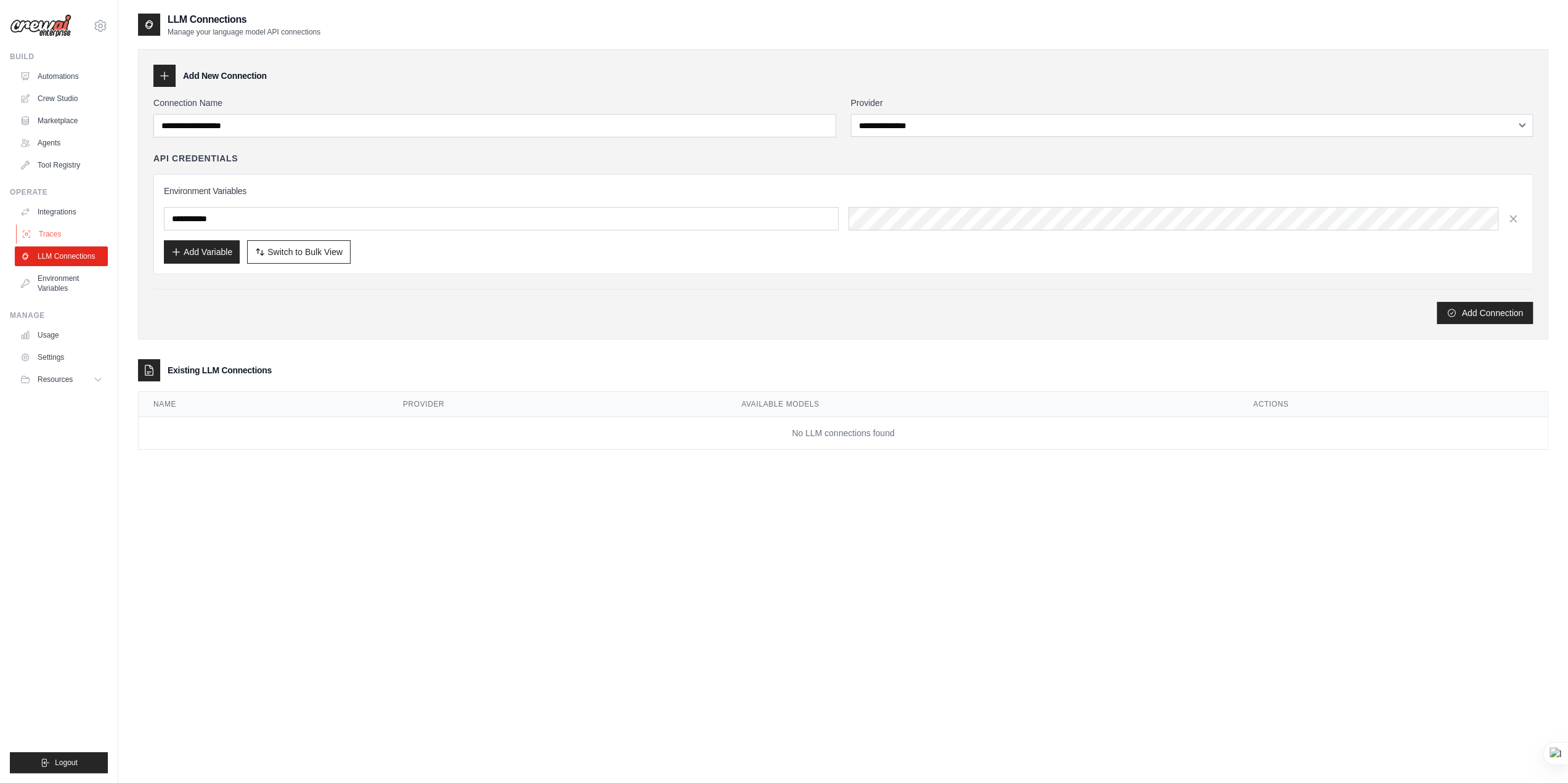
click at [54, 229] on link "Traces" at bounding box center [62, 234] width 93 height 20
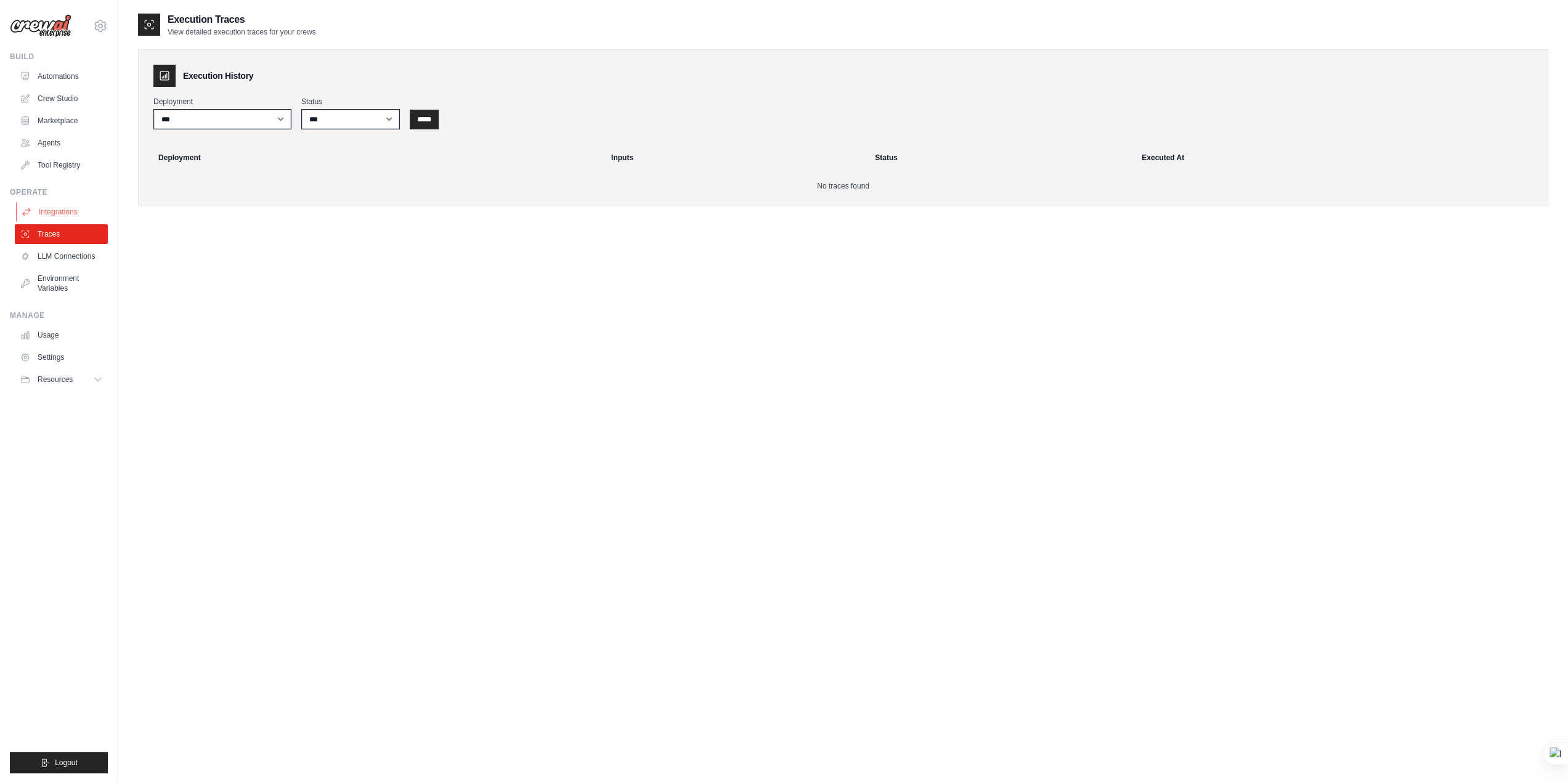
click at [54, 216] on link "Integrations" at bounding box center [62, 211] width 93 height 20
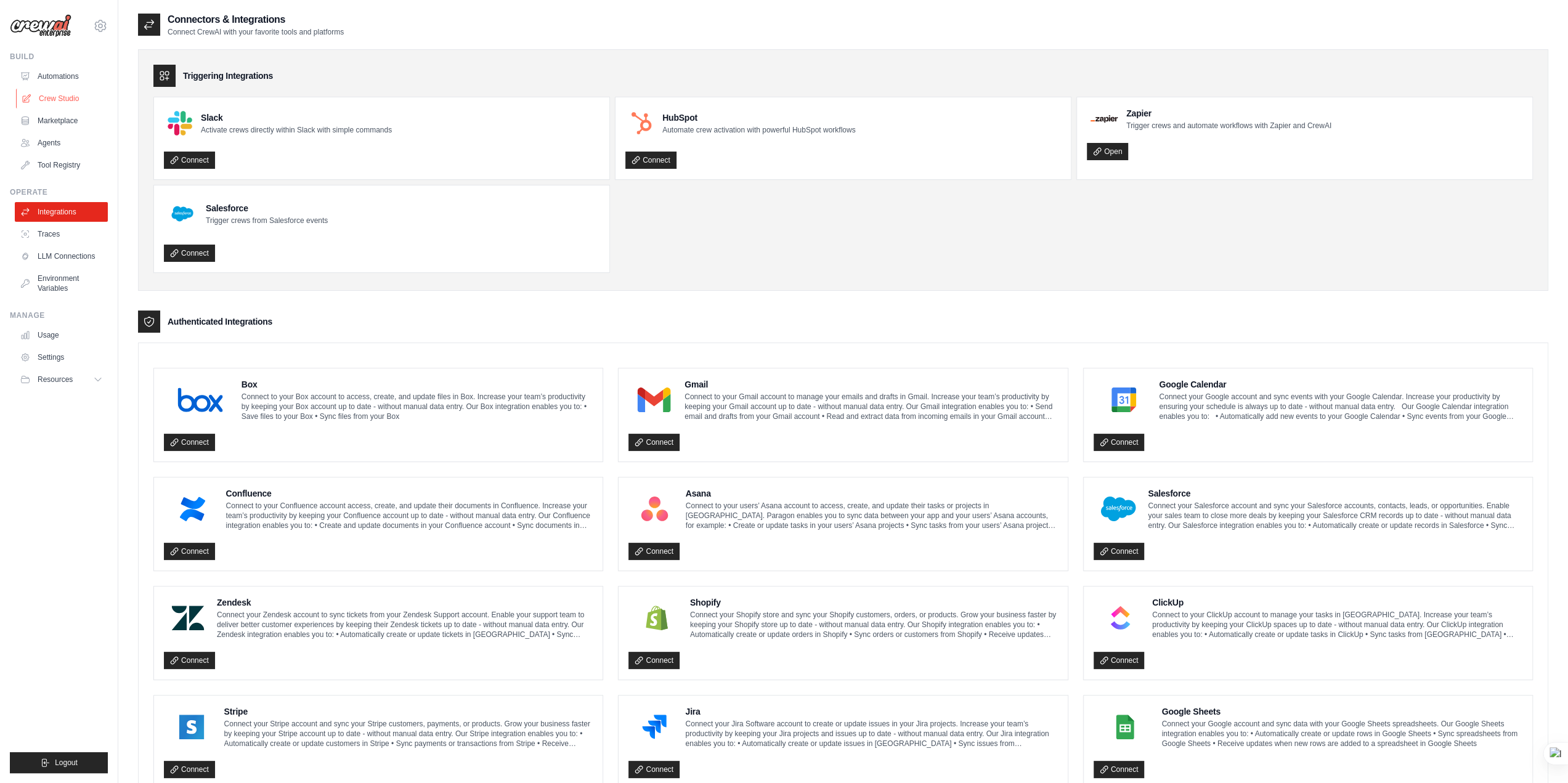
click at [55, 93] on link "Crew Studio" at bounding box center [62, 98] width 93 height 20
